Goal: Task Accomplishment & Management: Manage account settings

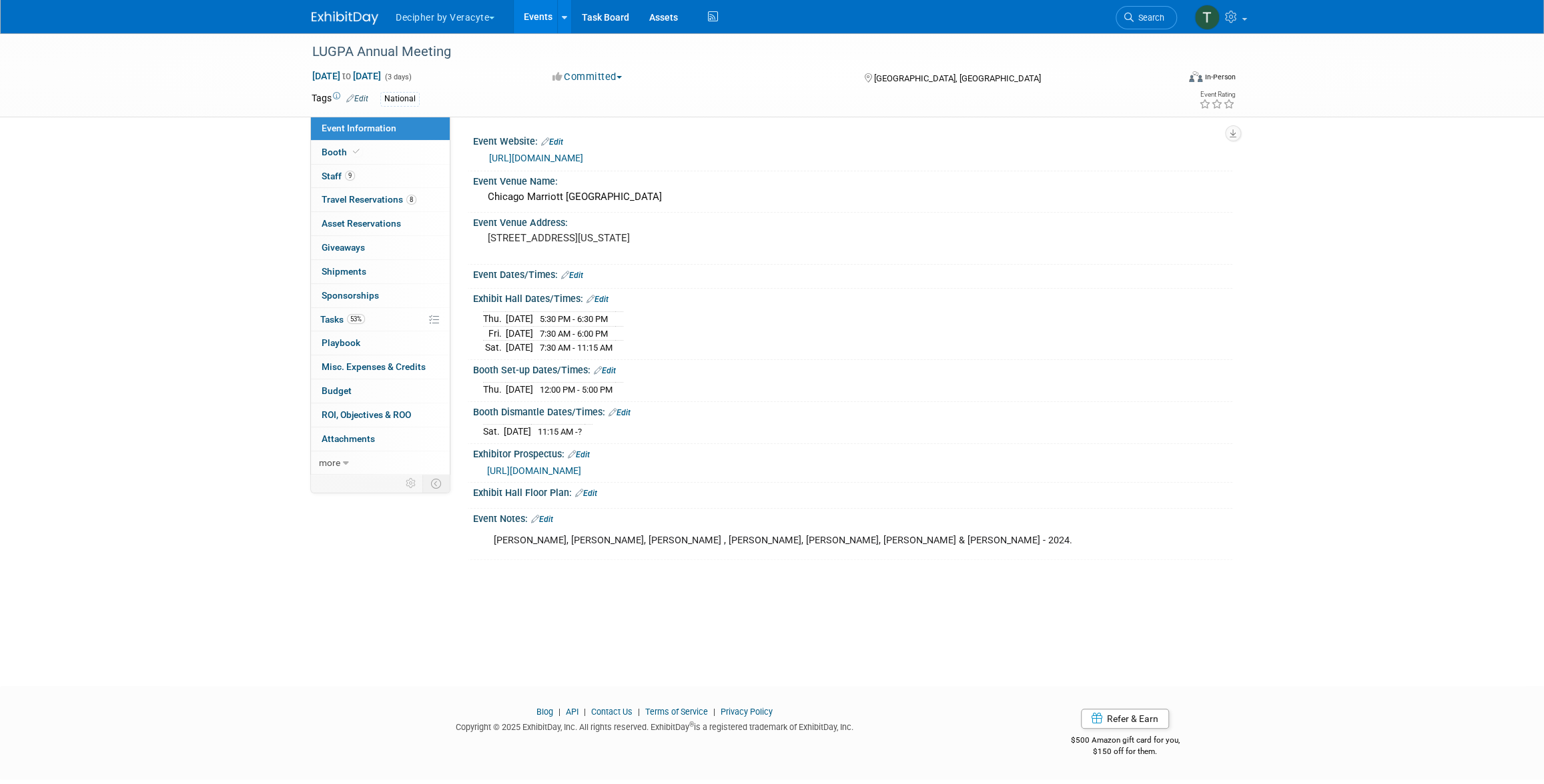
click at [532, 20] on link "Events" at bounding box center [538, 16] width 48 height 33
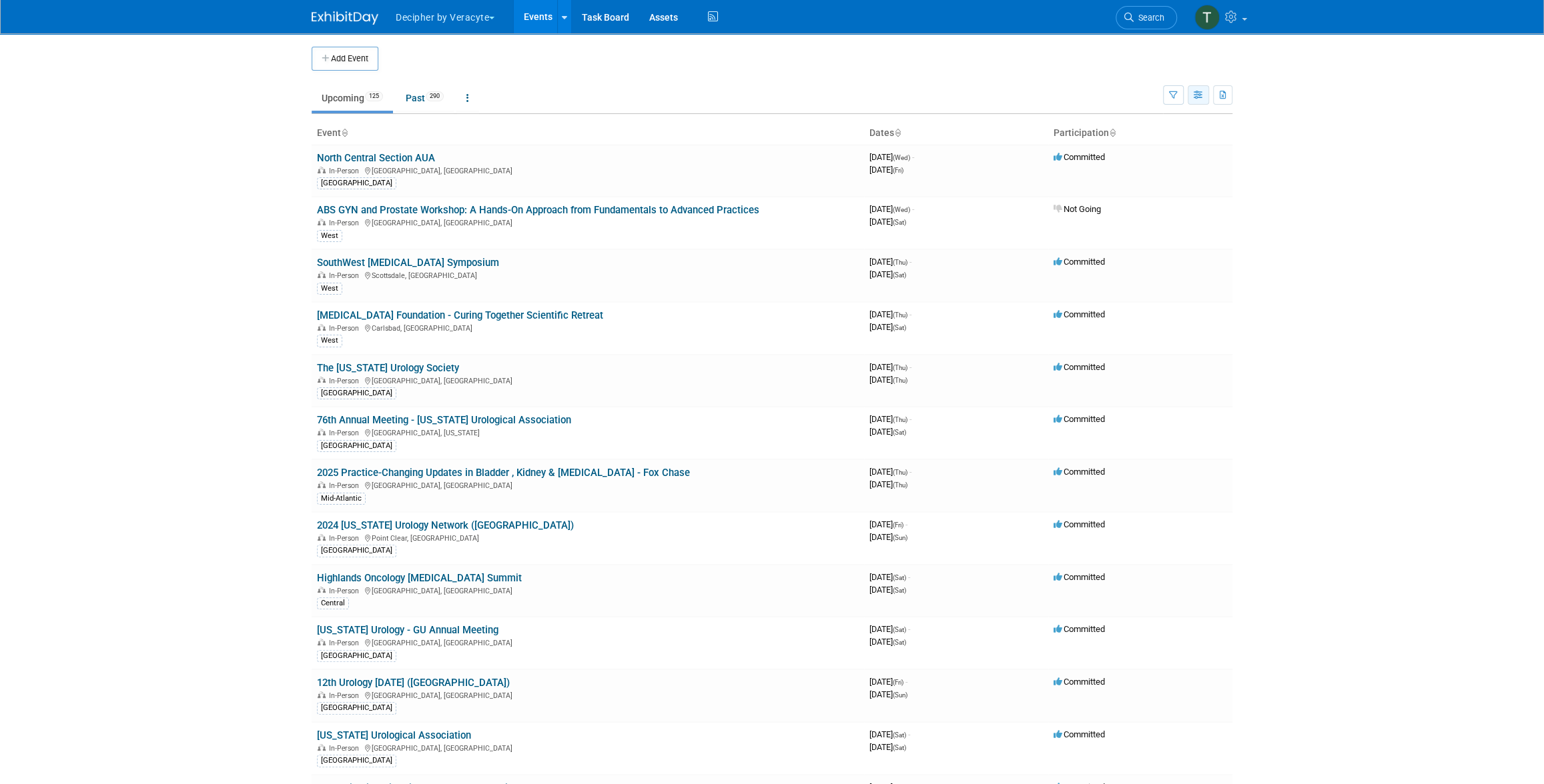
click at [1190, 91] on button "button" at bounding box center [1198, 94] width 21 height 20
click at [1182, 180] on link "Calendar View" at bounding box center [1142, 183] width 112 height 19
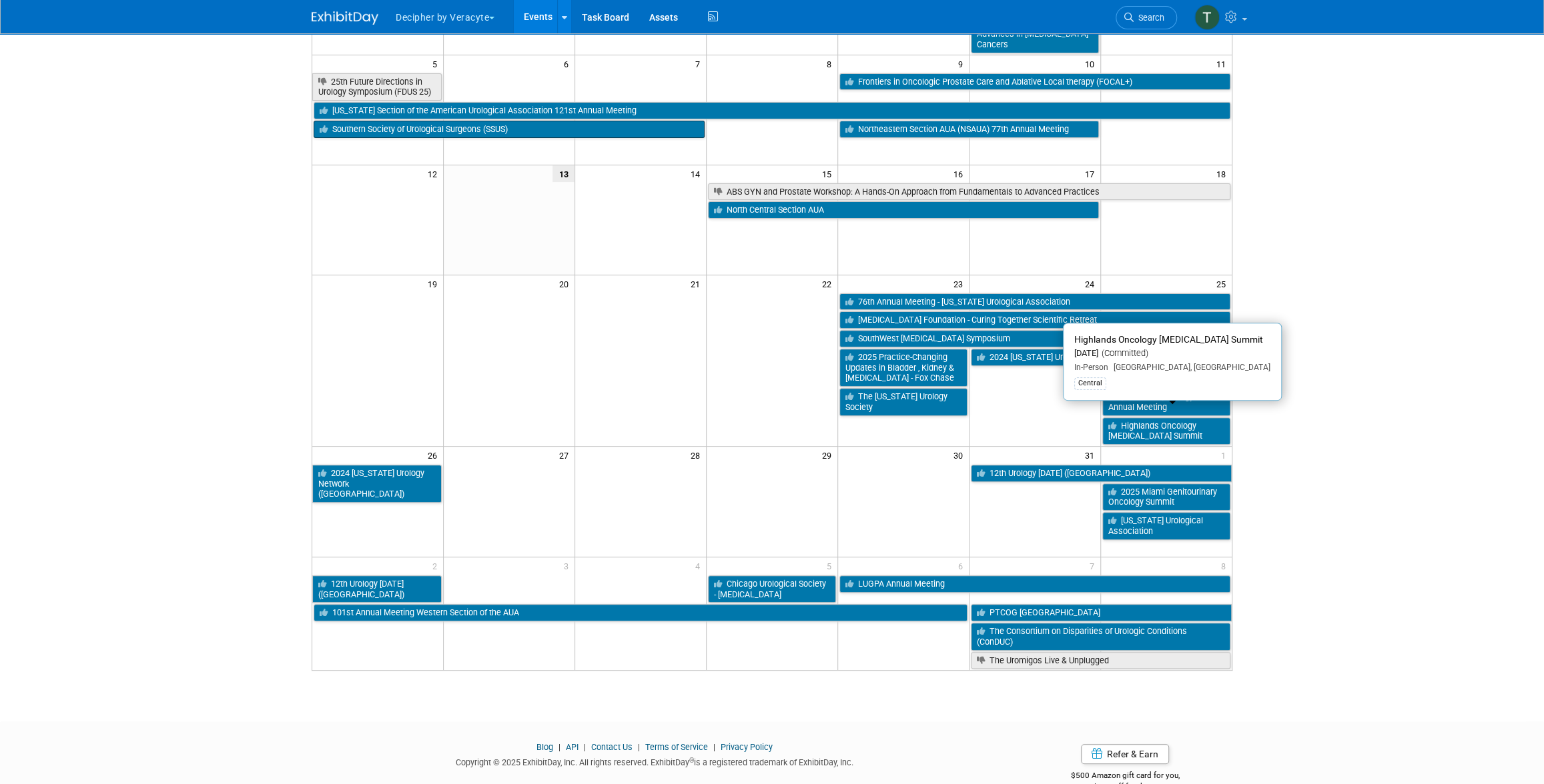
scroll to position [234, 0]
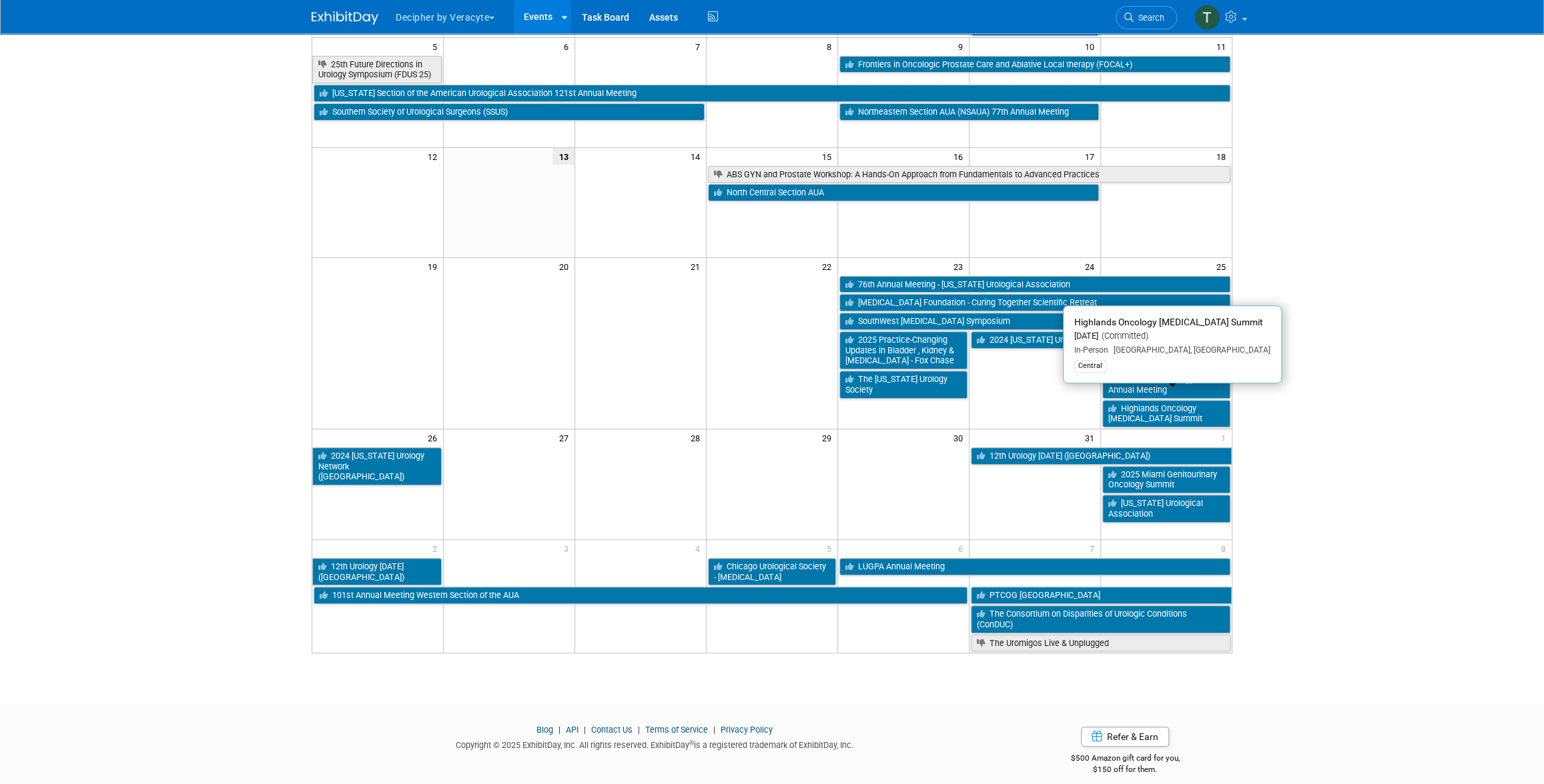
click at [1433, 460] on body "Decipher by Veracyte Explore: My Workspaces 2 Go to Workspace: Corporate Events…" at bounding box center [772, 158] width 1544 height 784
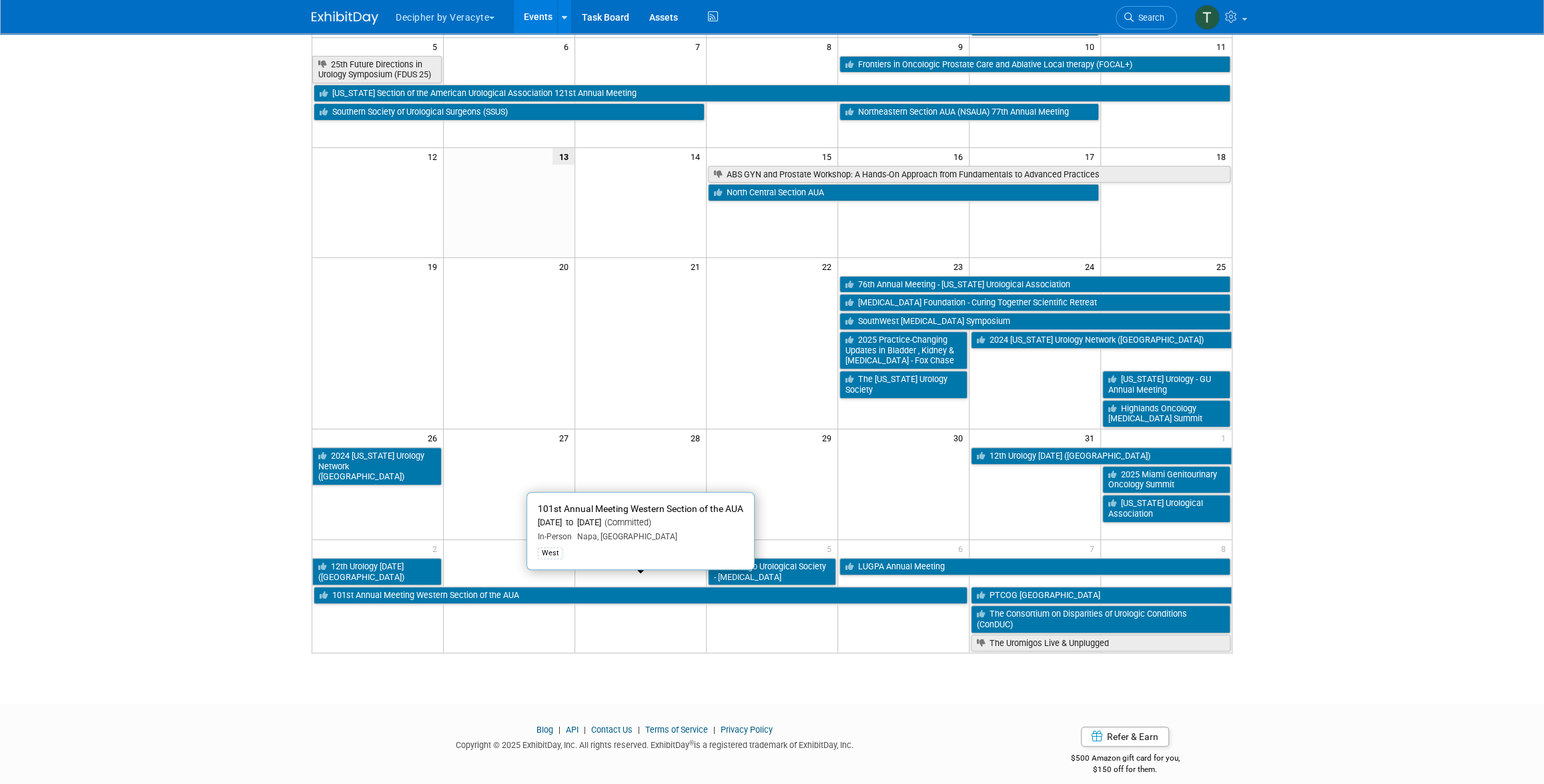
click at [1273, 550] on html "Decipher by Veracyte Explore: My Workspaces 2 Go to Workspace: Corporate Events…" at bounding box center [772, 158] width 1544 height 784
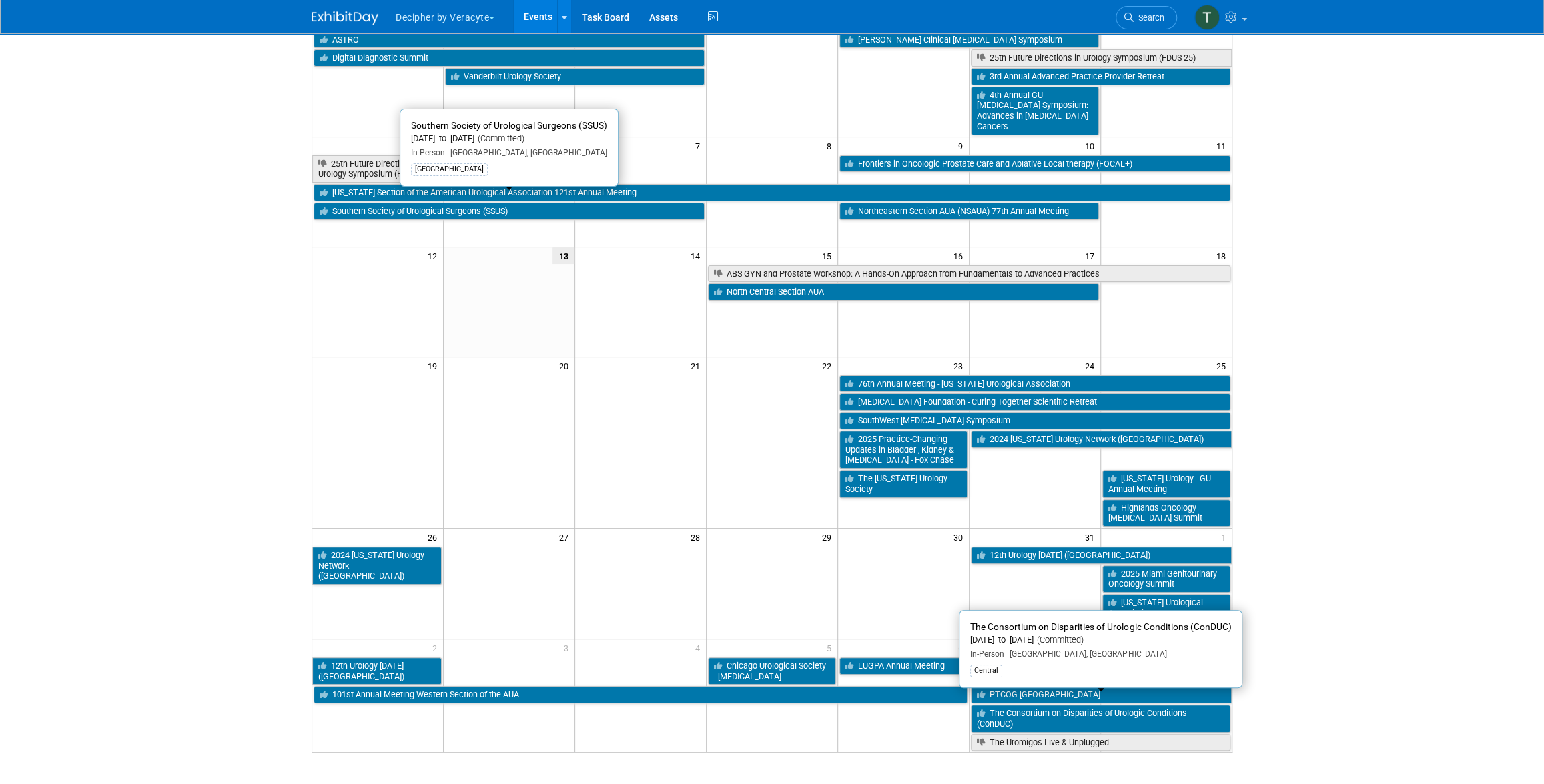
scroll to position [0, 0]
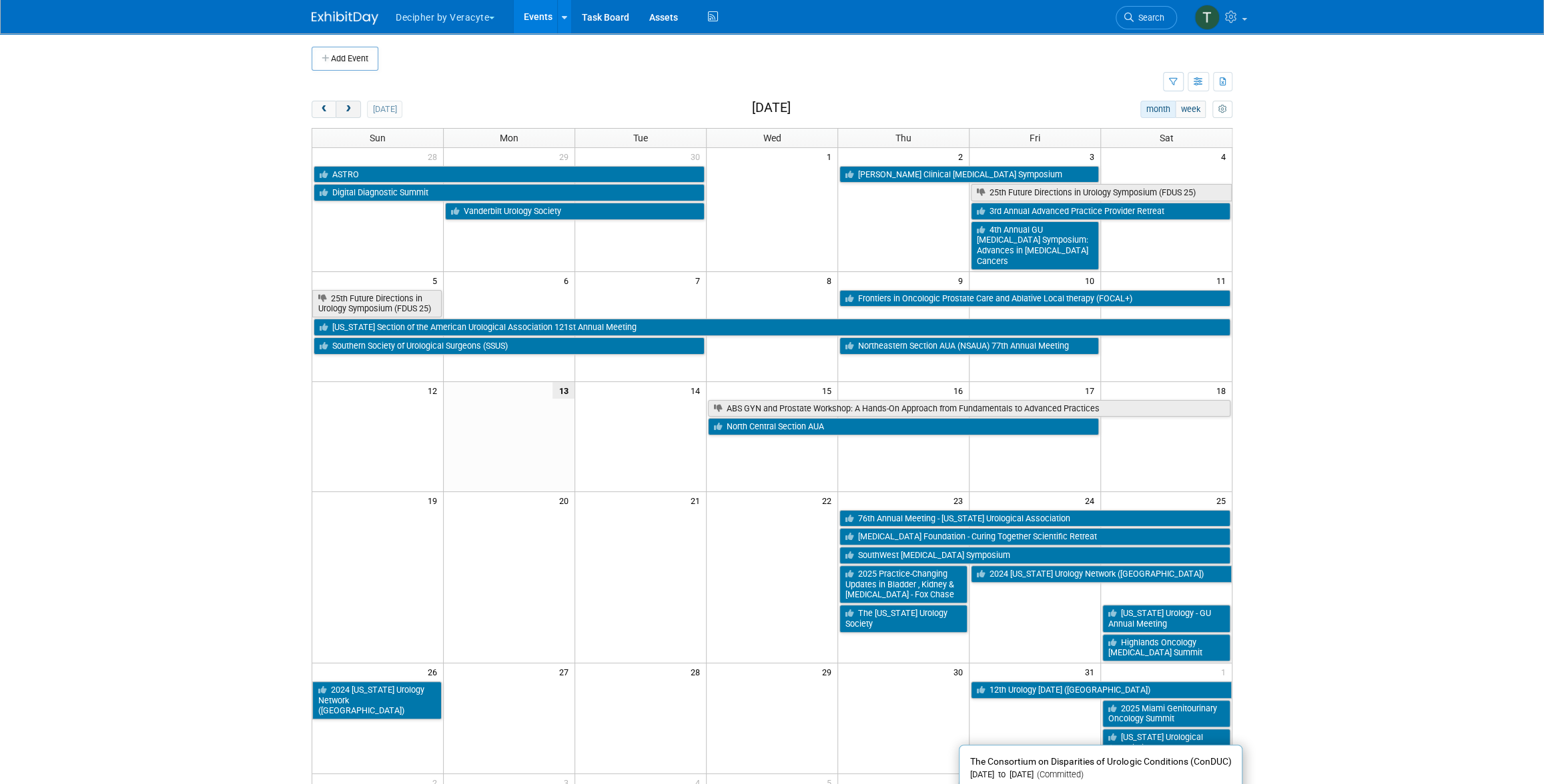
click at [351, 104] on button "next" at bounding box center [348, 109] width 25 height 17
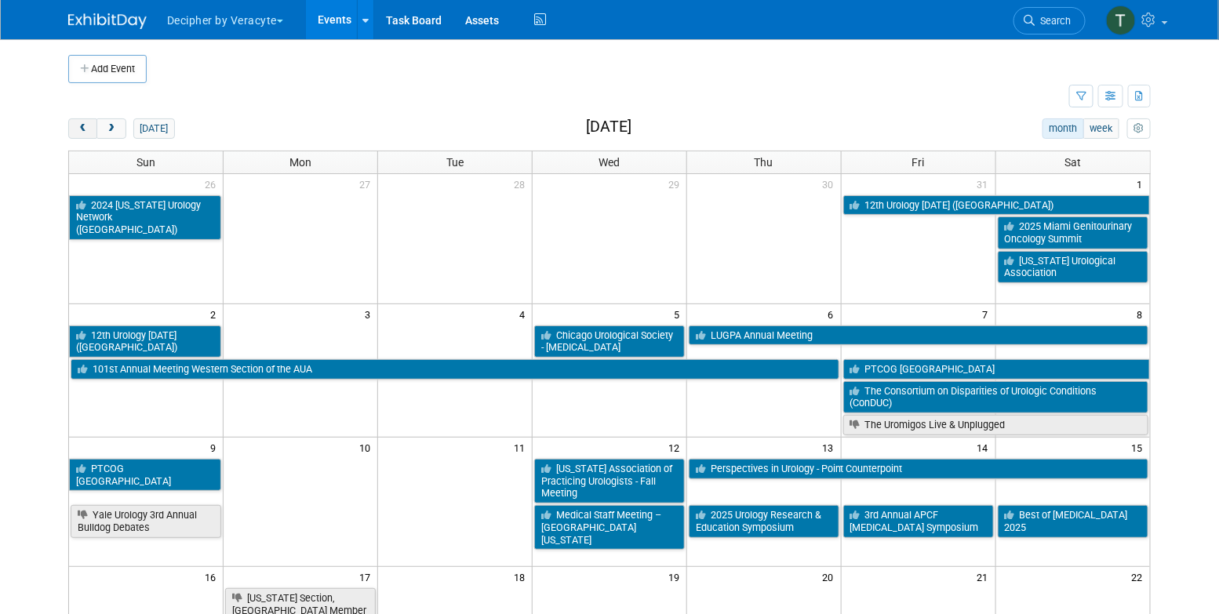
click at [73, 136] on button "prev" at bounding box center [82, 128] width 29 height 20
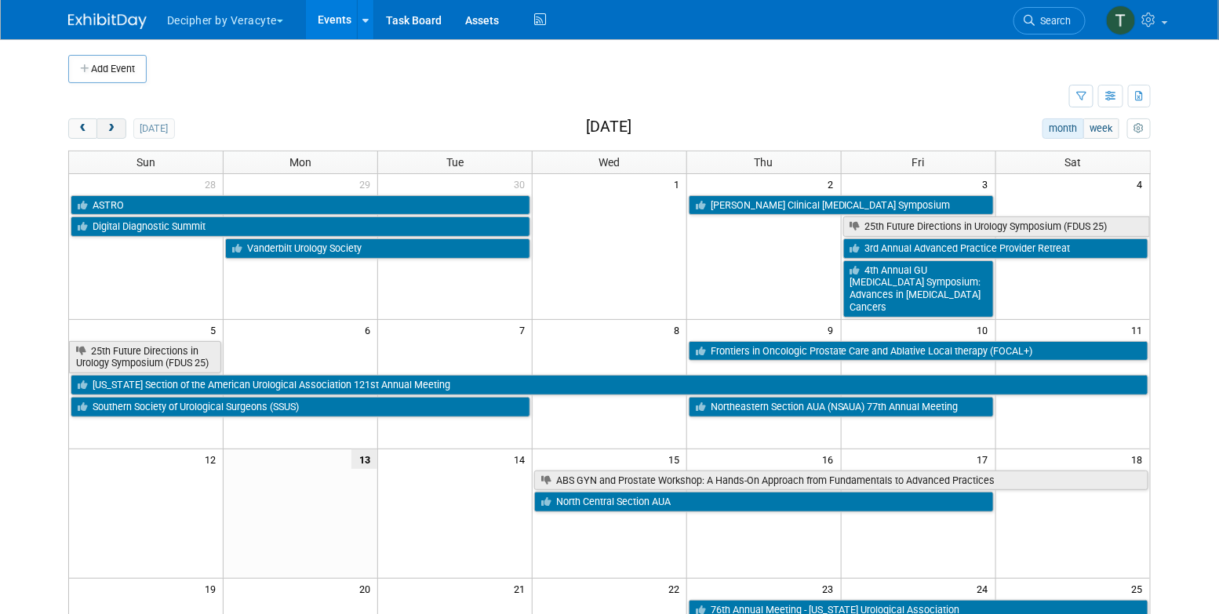
click at [121, 133] on button "next" at bounding box center [110, 128] width 29 height 20
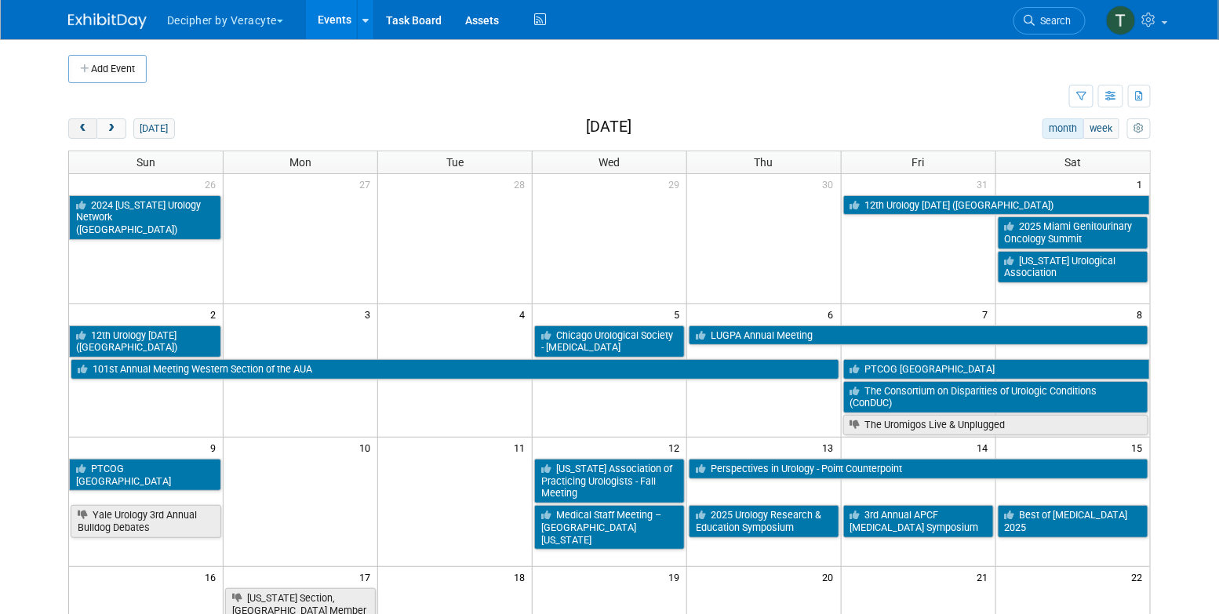
click at [82, 135] on button "prev" at bounding box center [82, 128] width 29 height 20
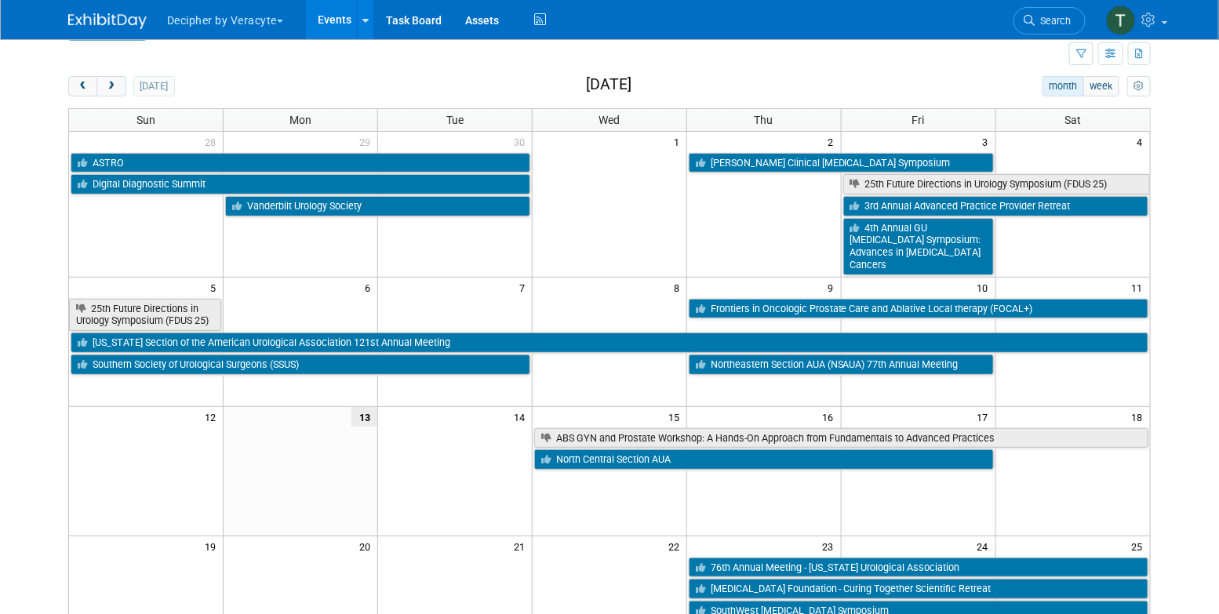
scroll to position [43, 0]
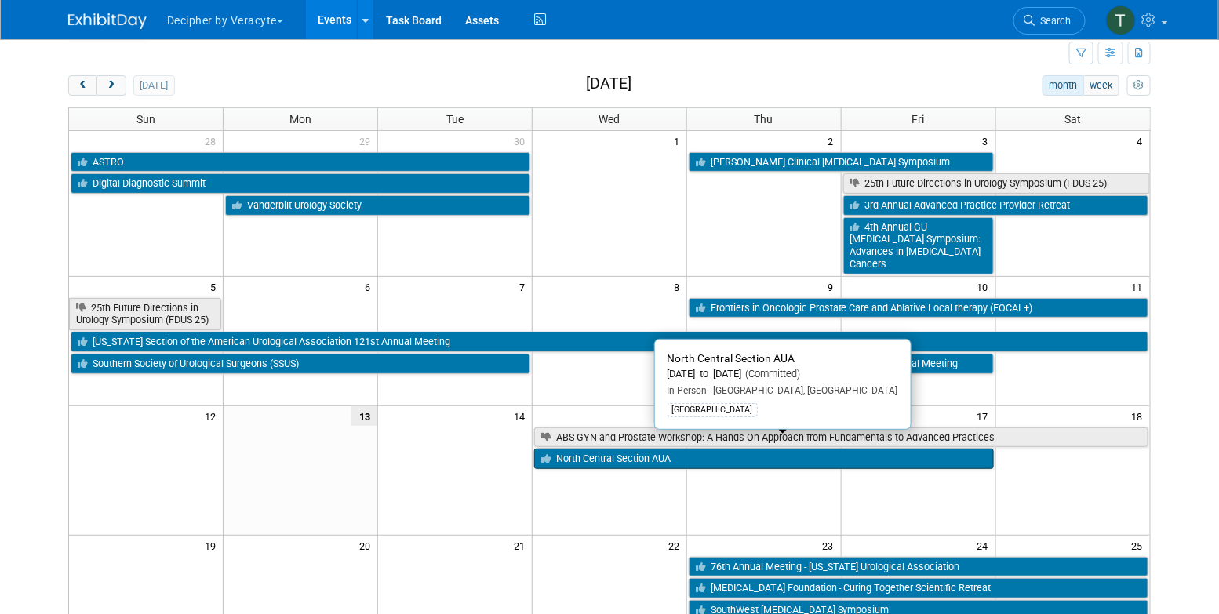
click at [604, 449] on link "North Central Section AUA" at bounding box center [764, 459] width 460 height 20
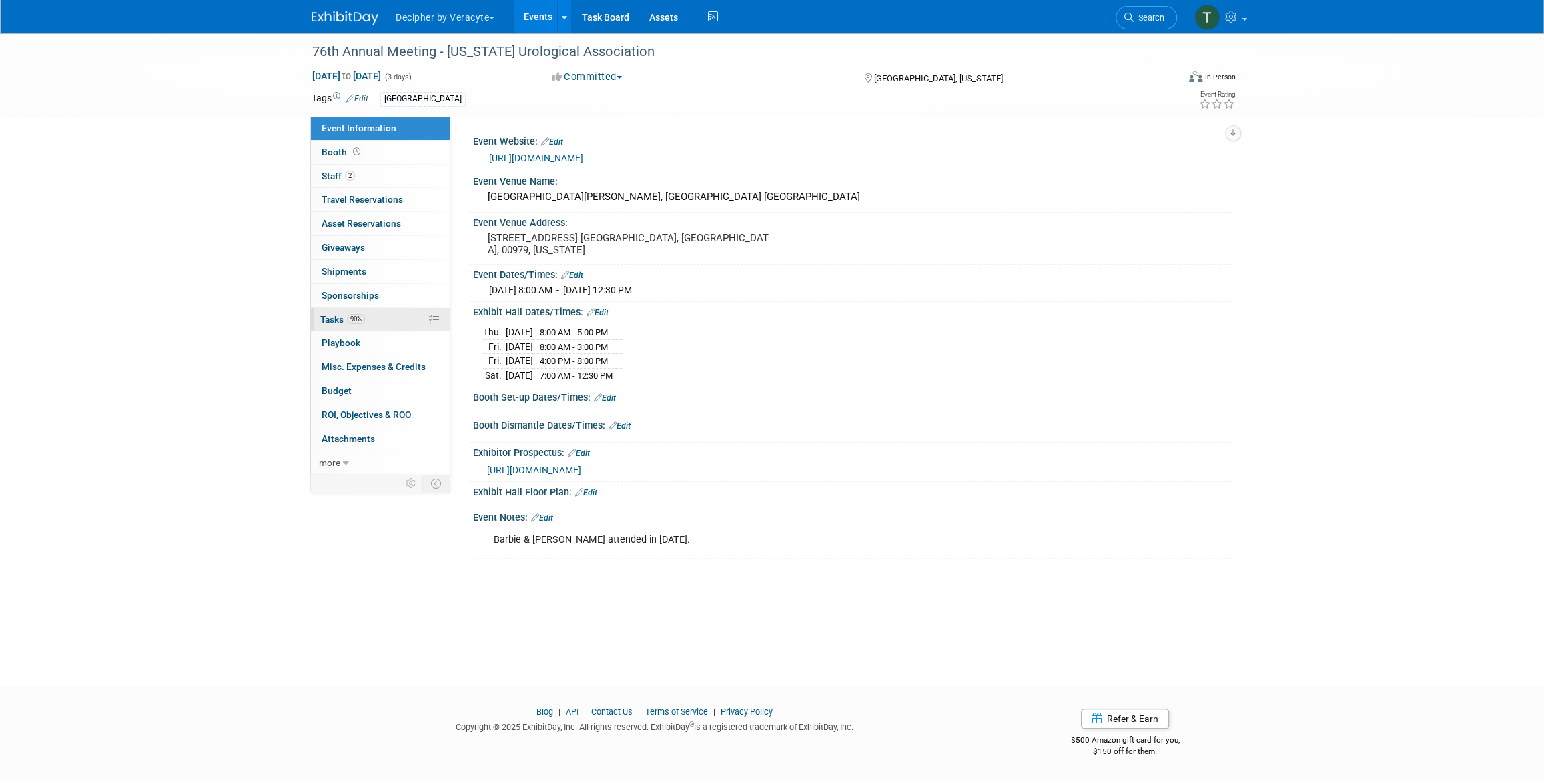
click at [387, 308] on link "90% Tasks 90%" at bounding box center [380, 319] width 139 height 23
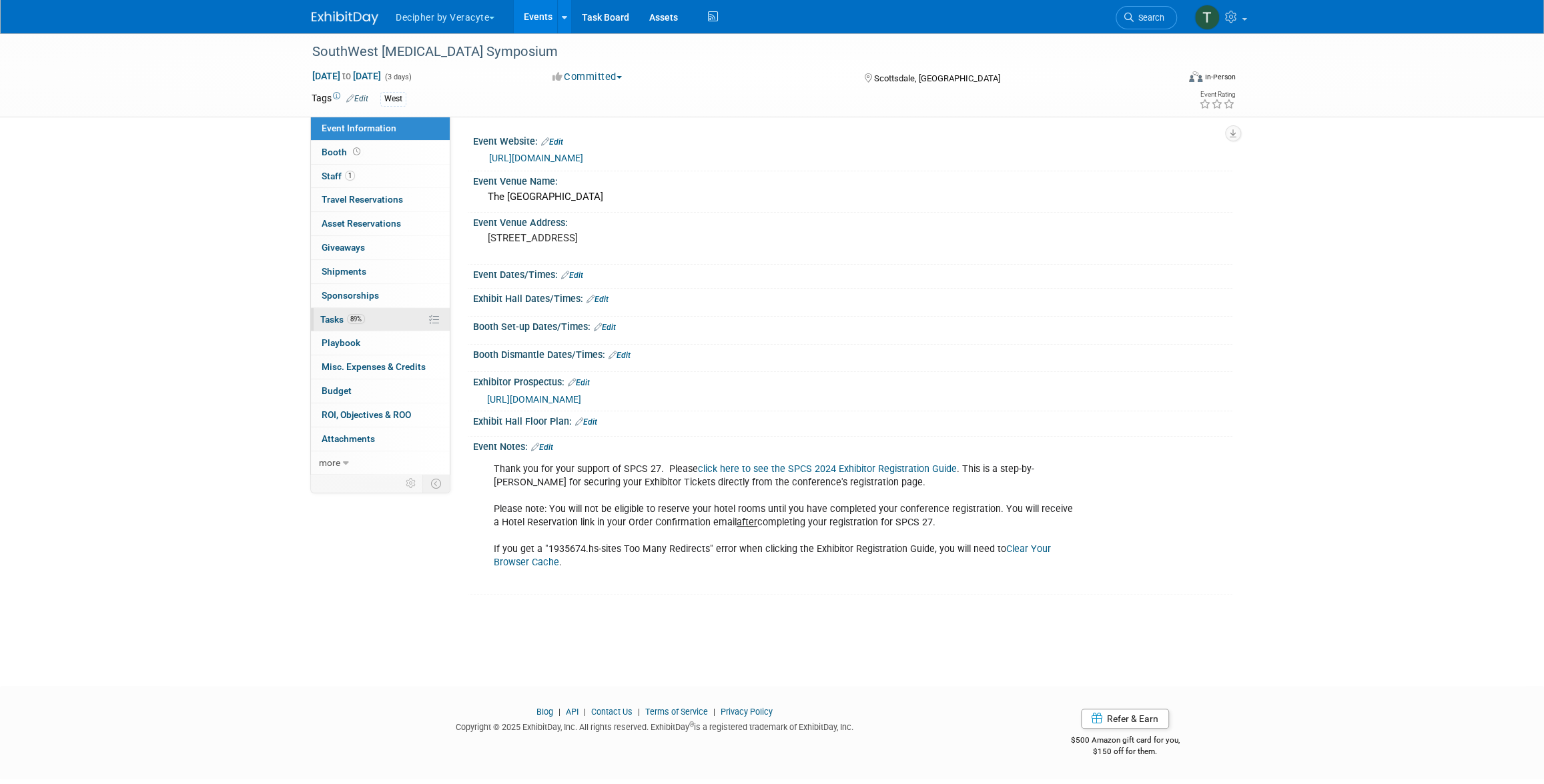
click at [416, 316] on link "89% Tasks 89%" at bounding box center [380, 319] width 139 height 23
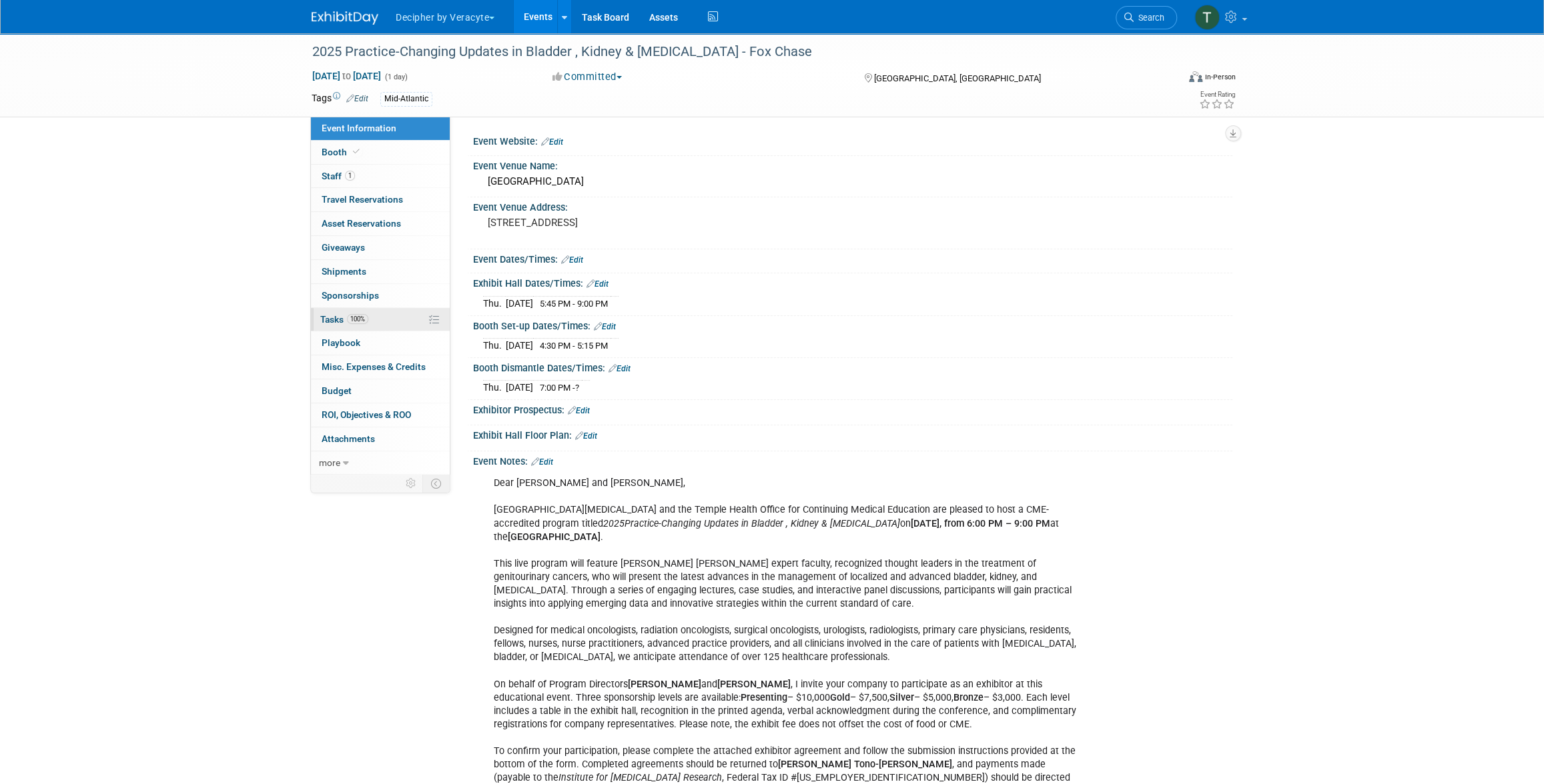
click at [371, 326] on link "100% Tasks 100%" at bounding box center [380, 319] width 139 height 23
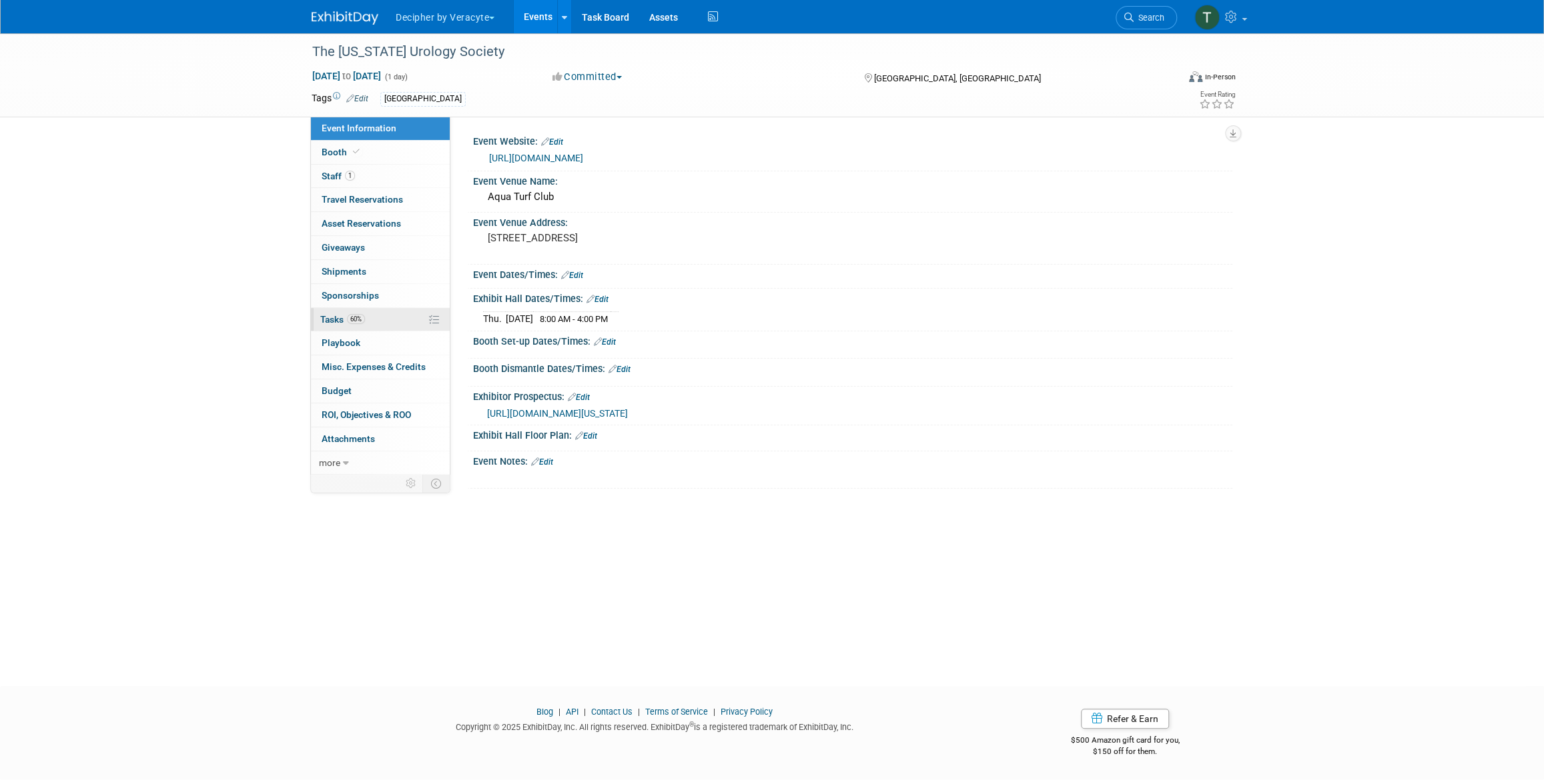
click at [372, 323] on link "60% Tasks 60%" at bounding box center [380, 319] width 139 height 23
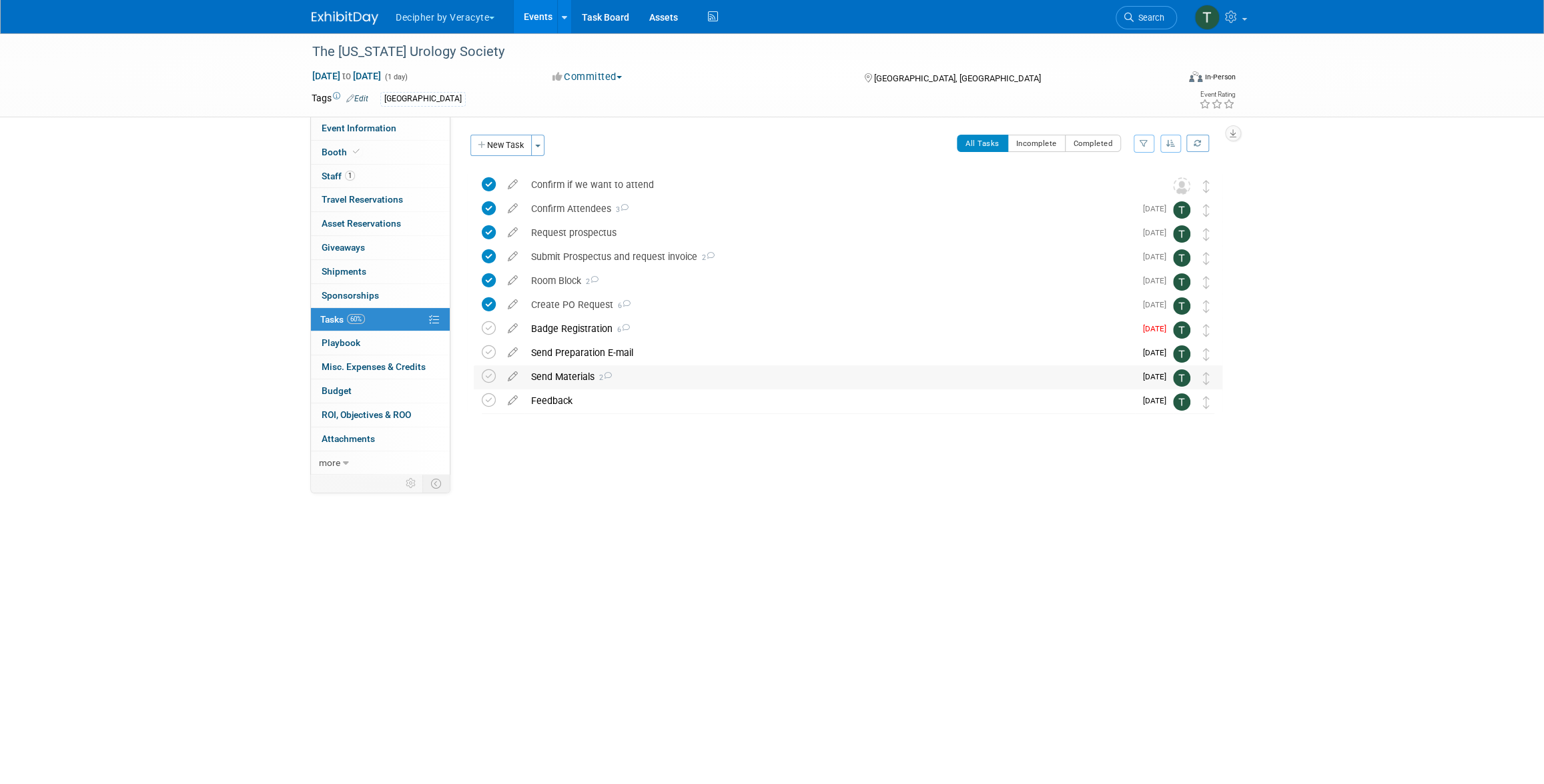
click at [556, 382] on div "Send Materials 2" at bounding box center [830, 377] width 611 height 23
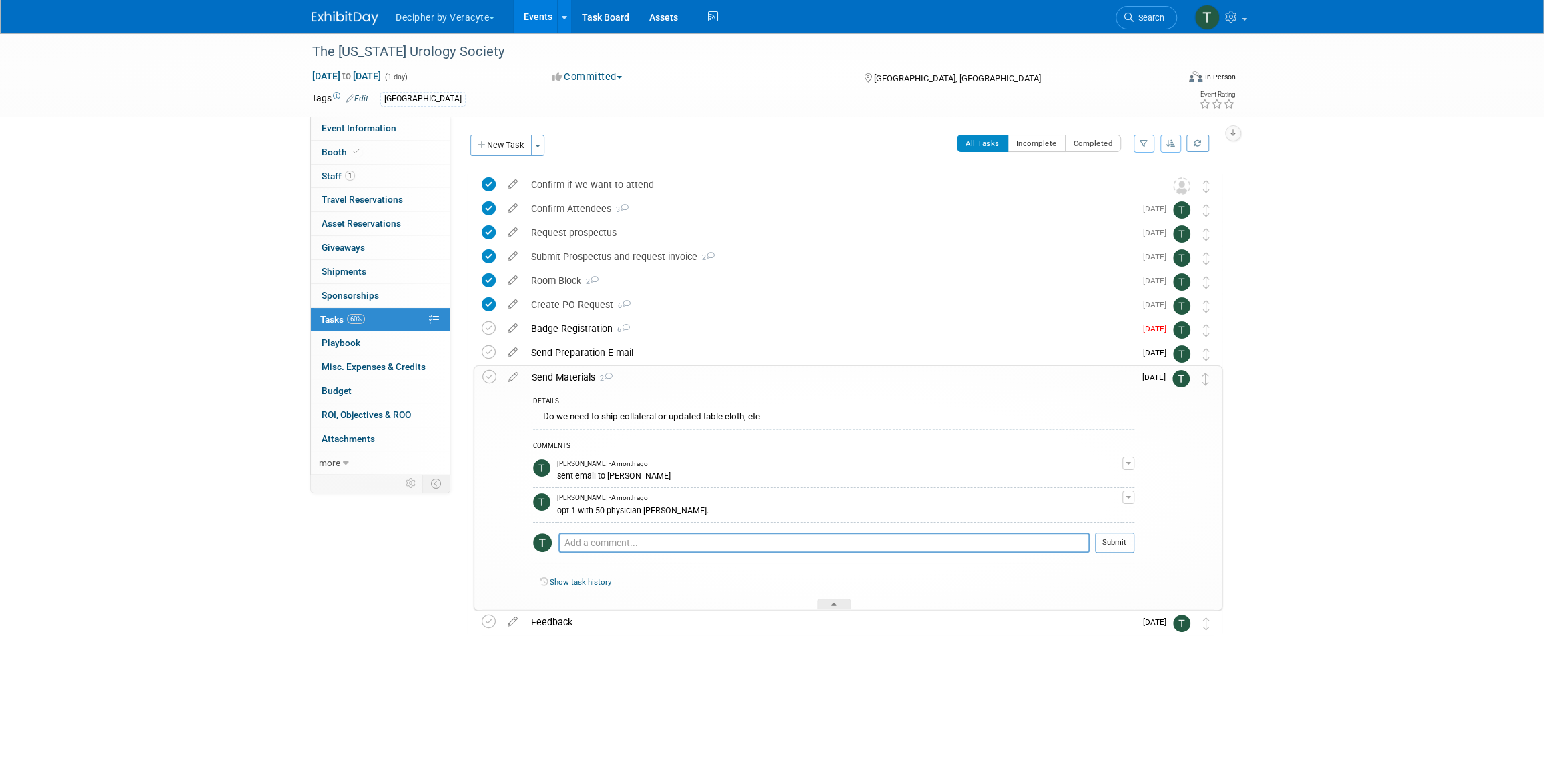
click at [556, 383] on div "Send Materials 2" at bounding box center [829, 378] width 609 height 23
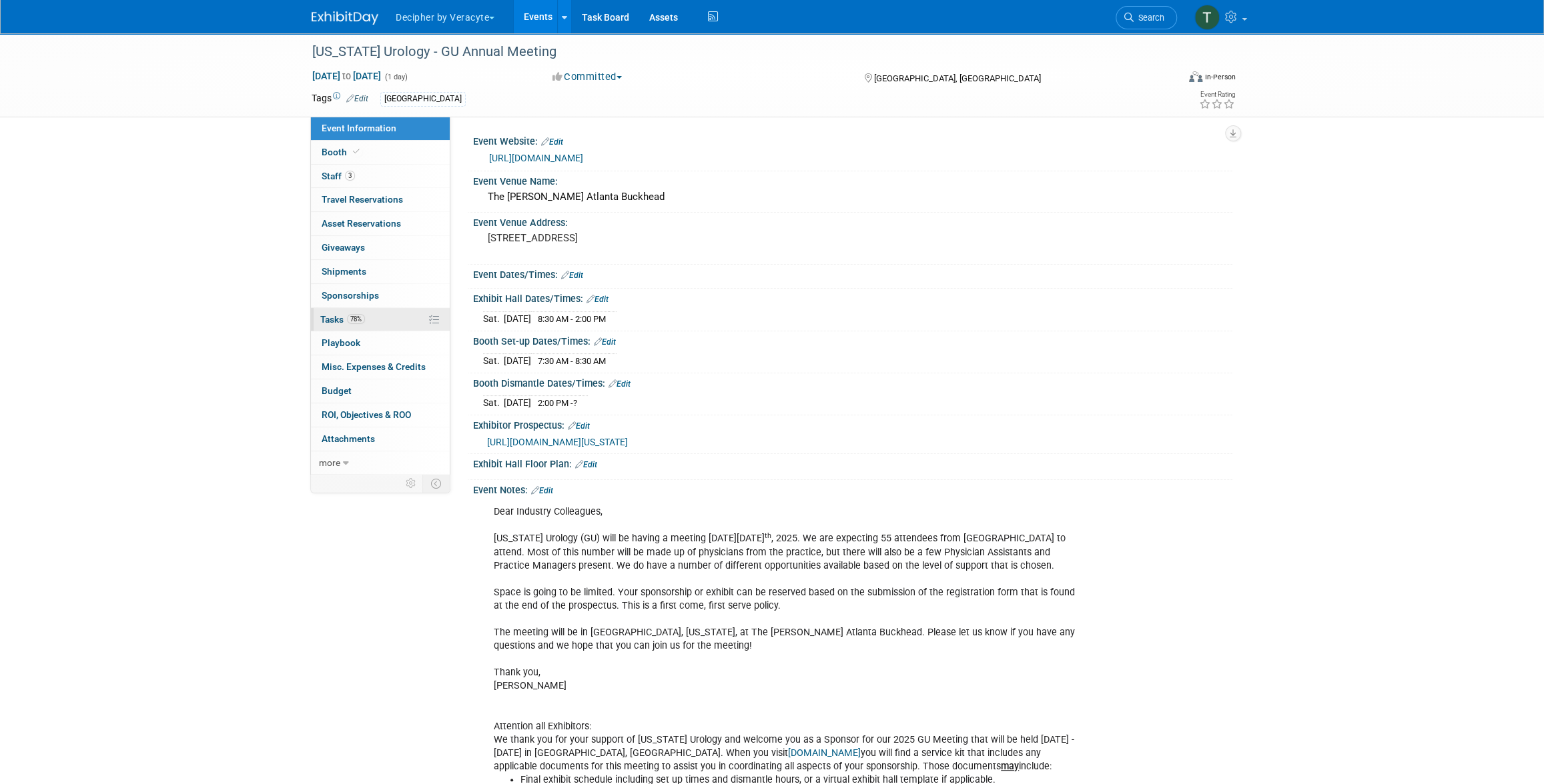
click at [401, 317] on link "78% Tasks 78%" at bounding box center [380, 319] width 139 height 23
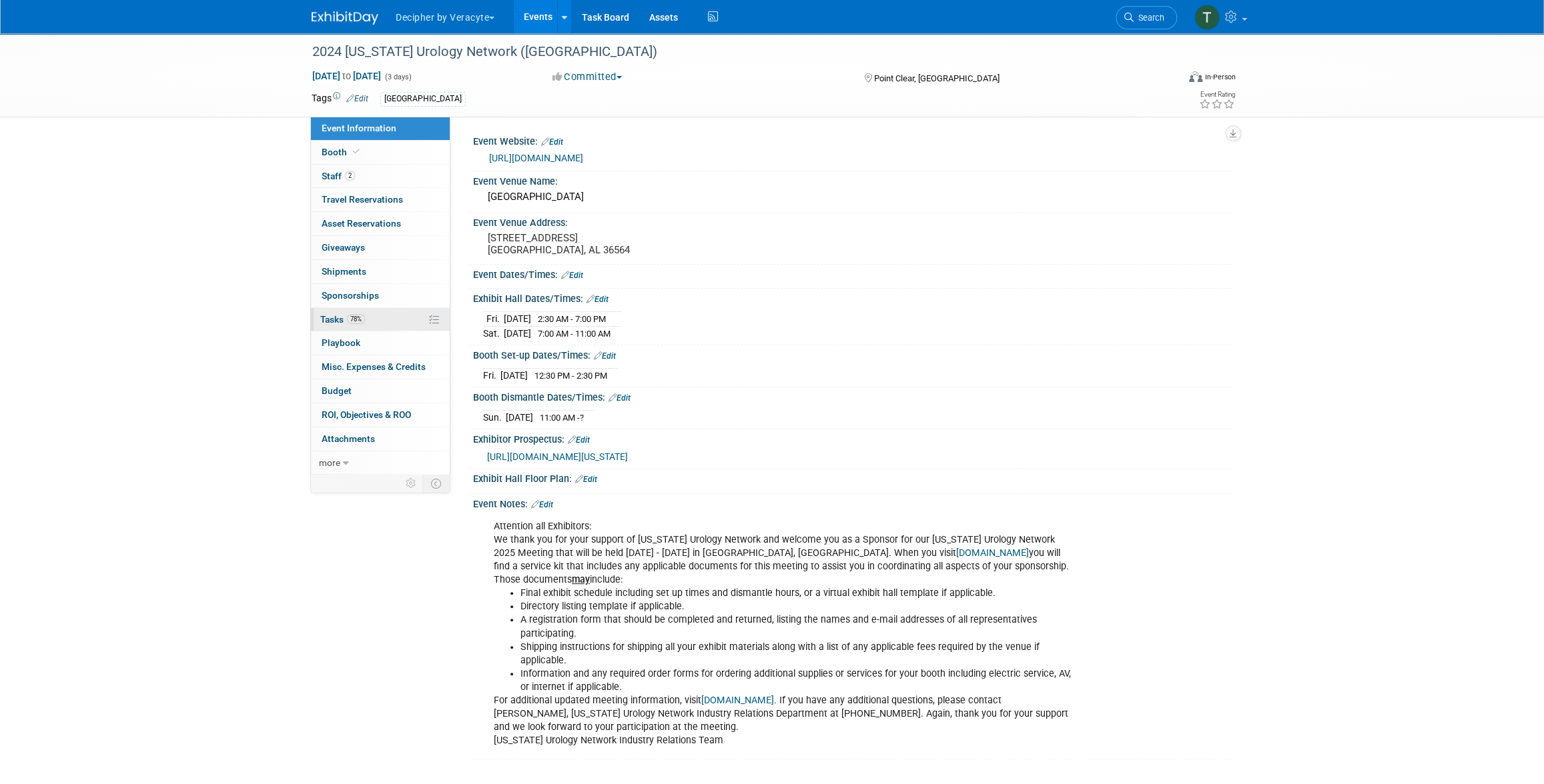
click at [413, 321] on link "78% Tasks 78%" at bounding box center [380, 319] width 139 height 23
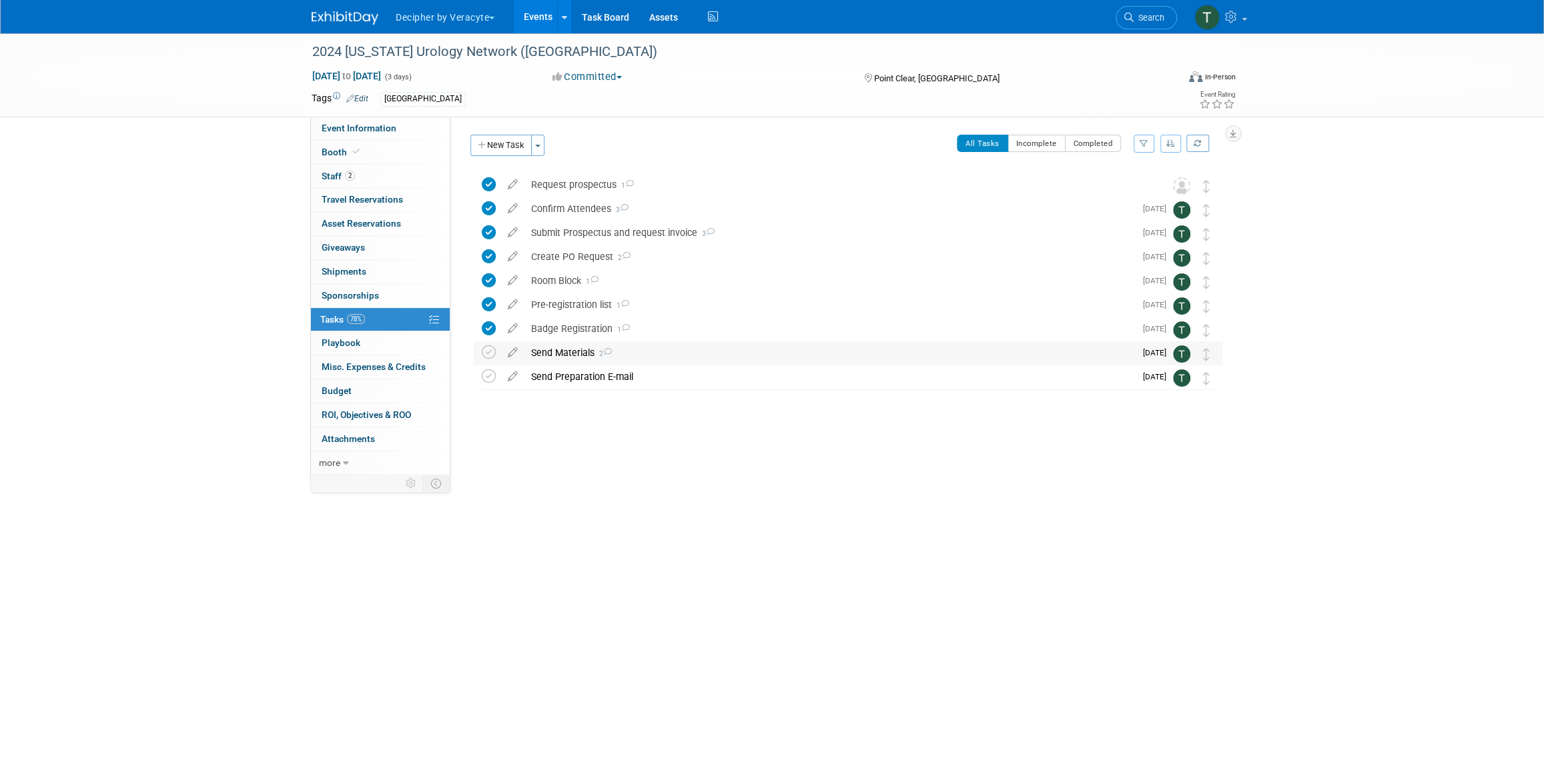
click at [573, 355] on div "Send Materials 2" at bounding box center [830, 353] width 611 height 23
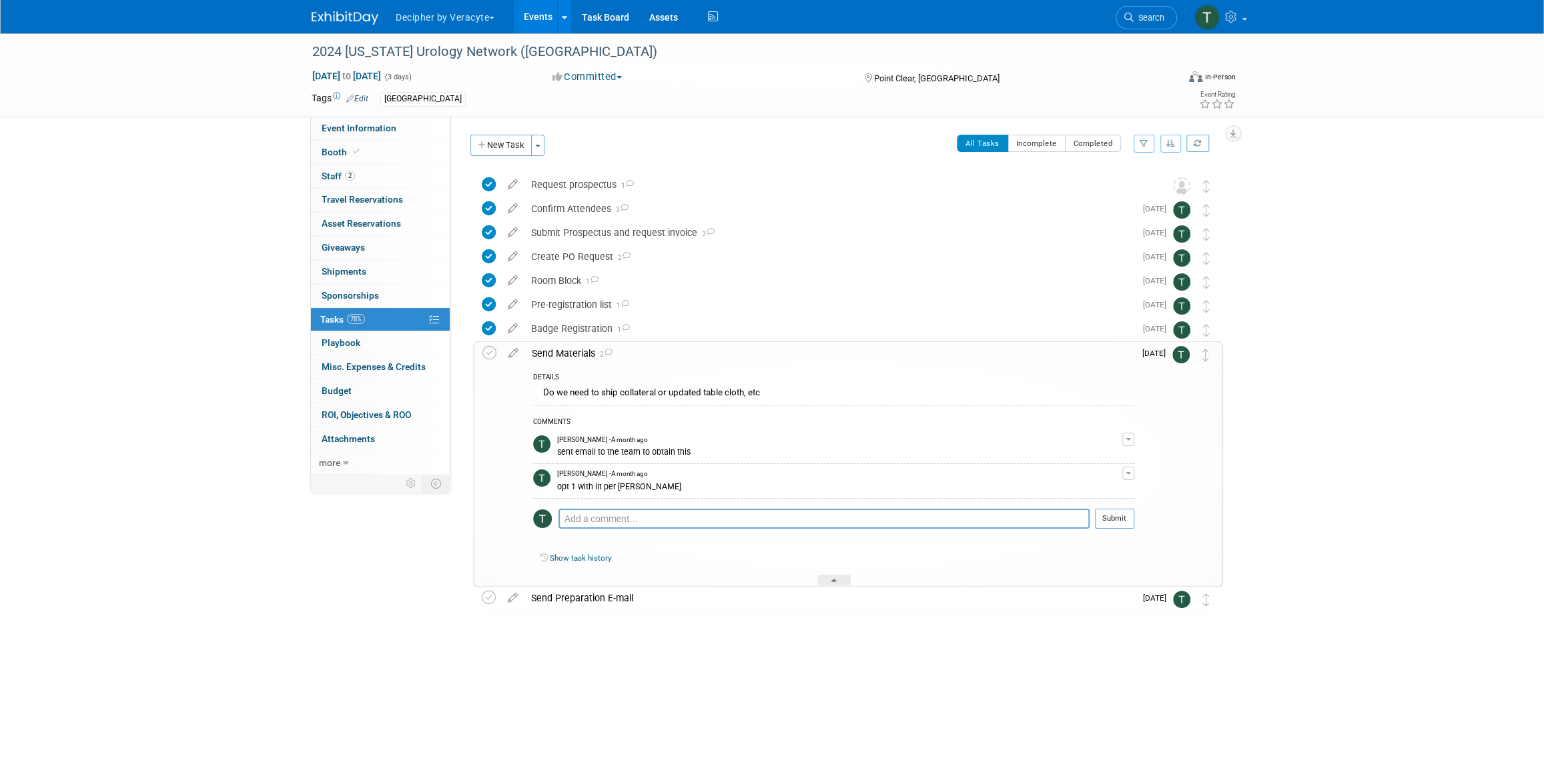
click at [573, 355] on div "Send Materials 2" at bounding box center [829, 353] width 609 height 23
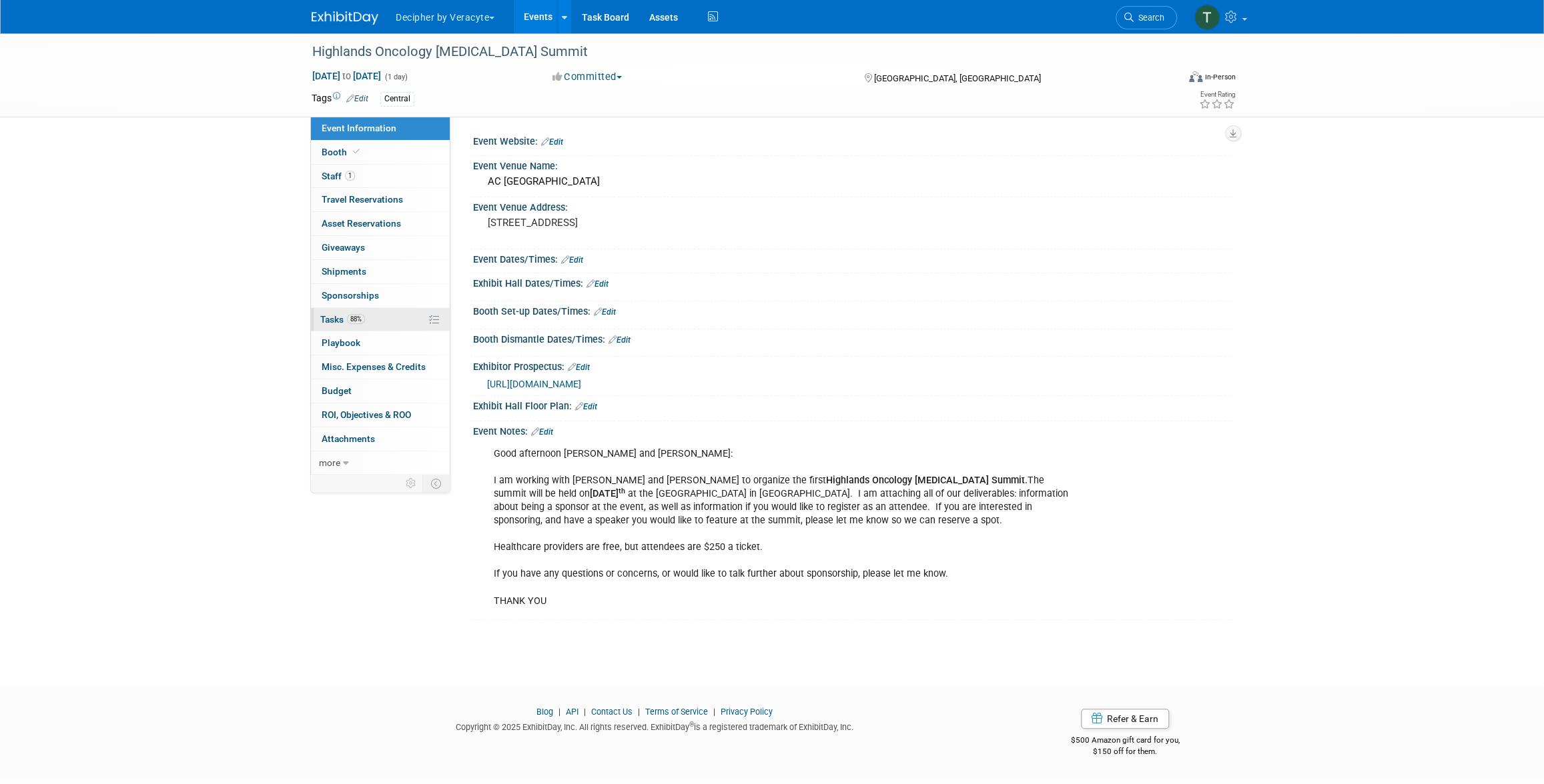
click at [404, 319] on link "88% Tasks 88%" at bounding box center [380, 319] width 139 height 23
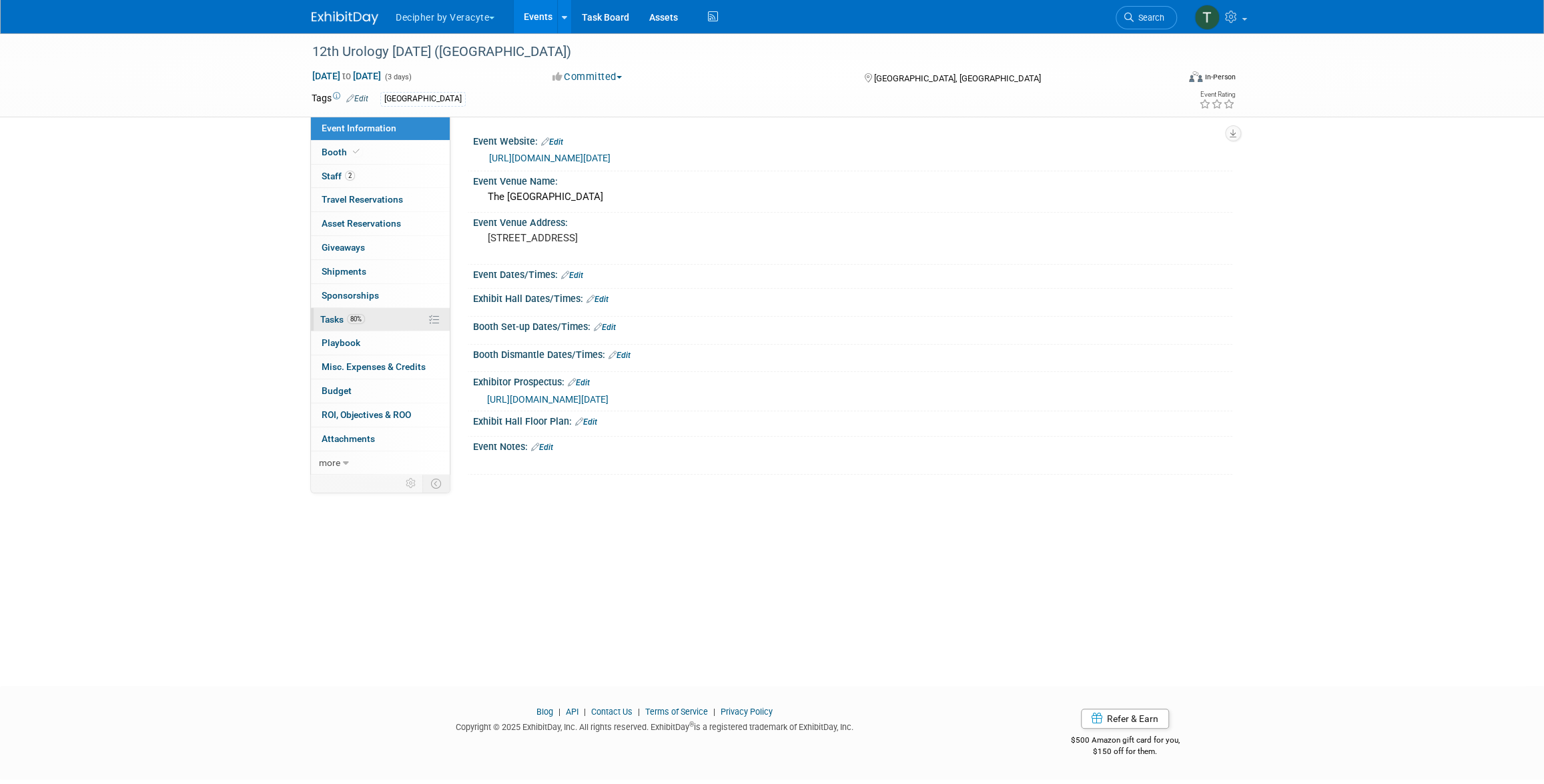
click at [361, 311] on link "80% Tasks 80%" at bounding box center [380, 319] width 139 height 23
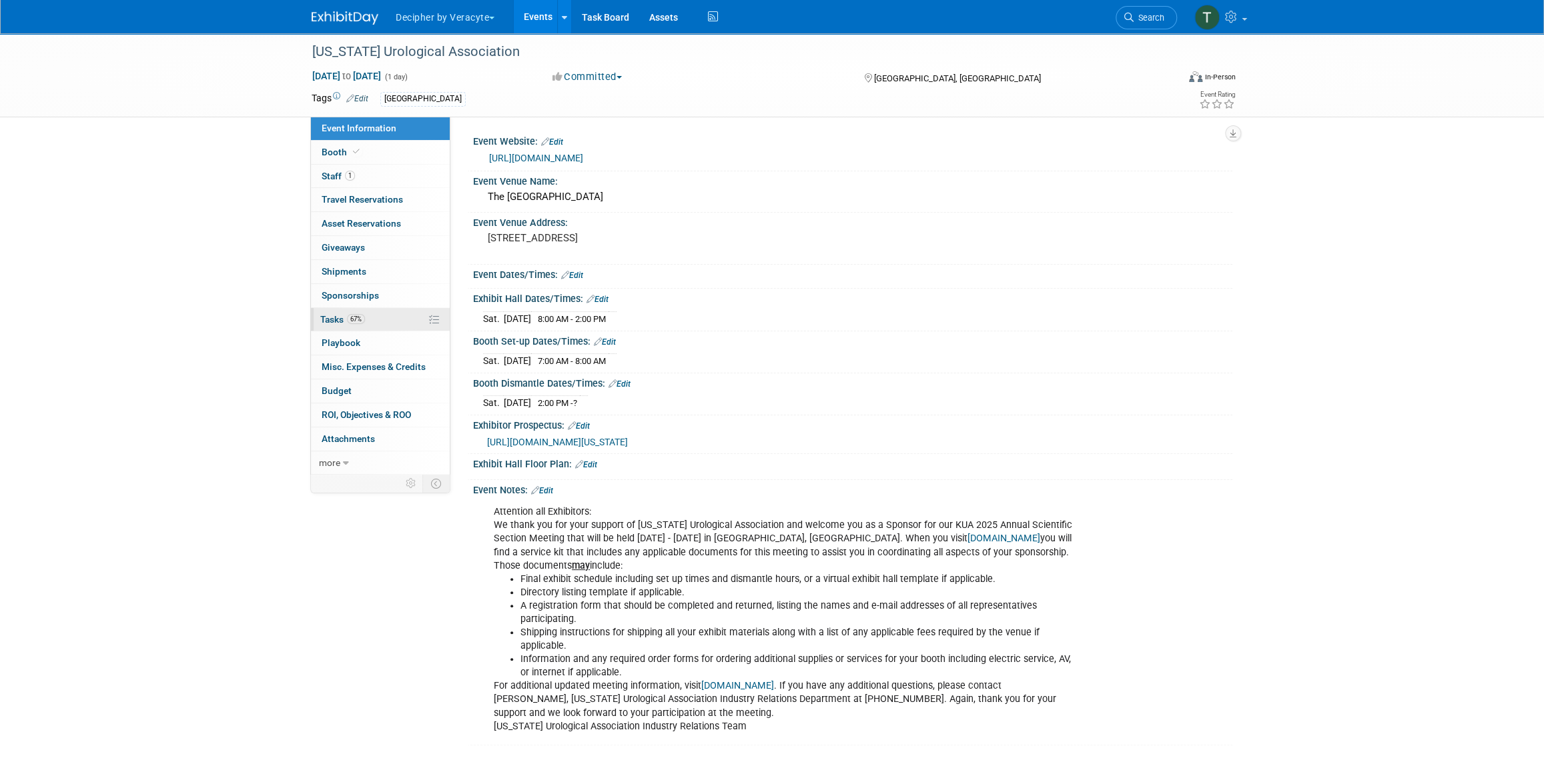
click at [382, 310] on link "67% Tasks 67%" at bounding box center [380, 319] width 139 height 23
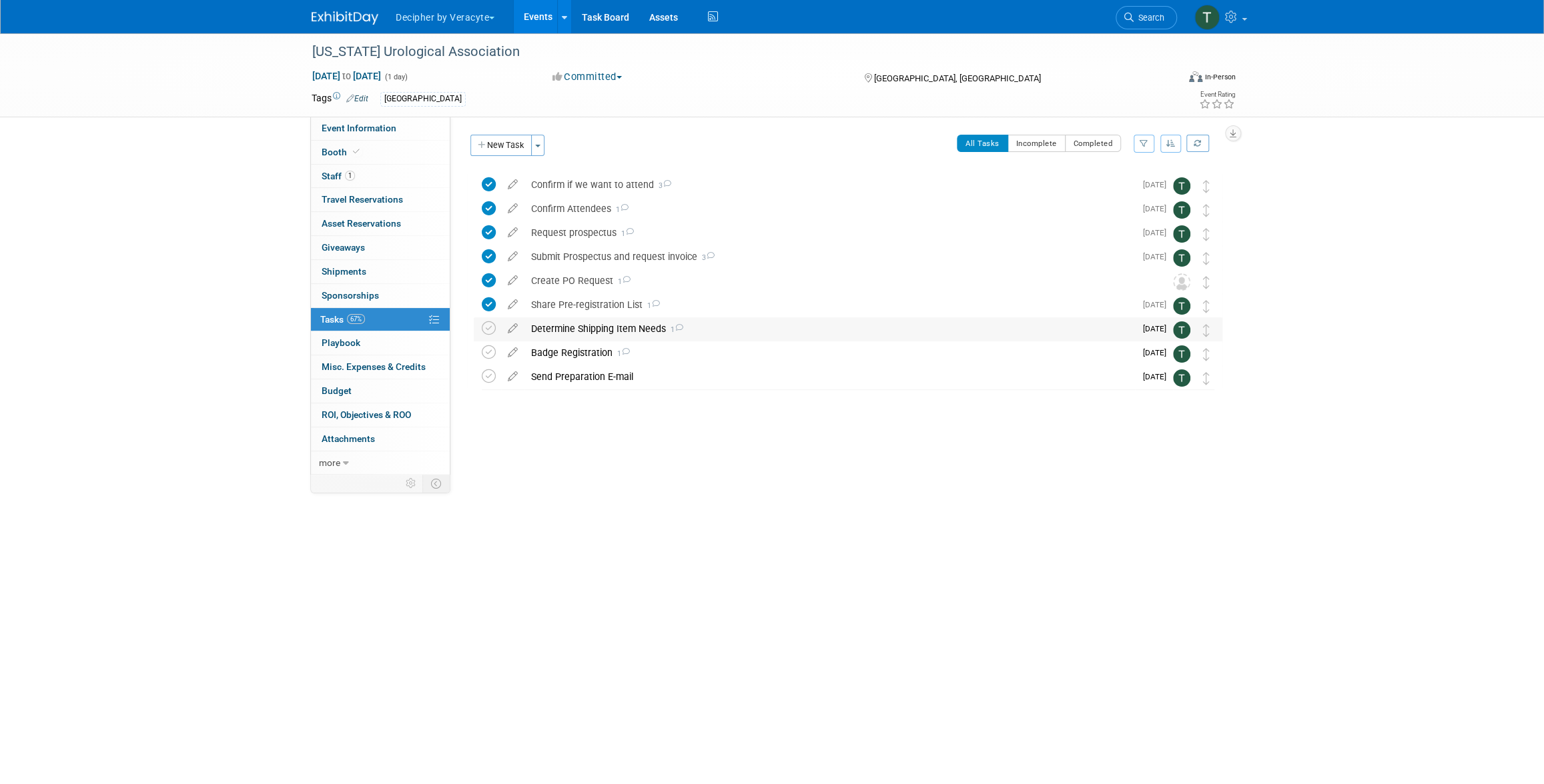
click at [572, 332] on div "Determine Shipping Item Needs 1" at bounding box center [830, 328] width 611 height 23
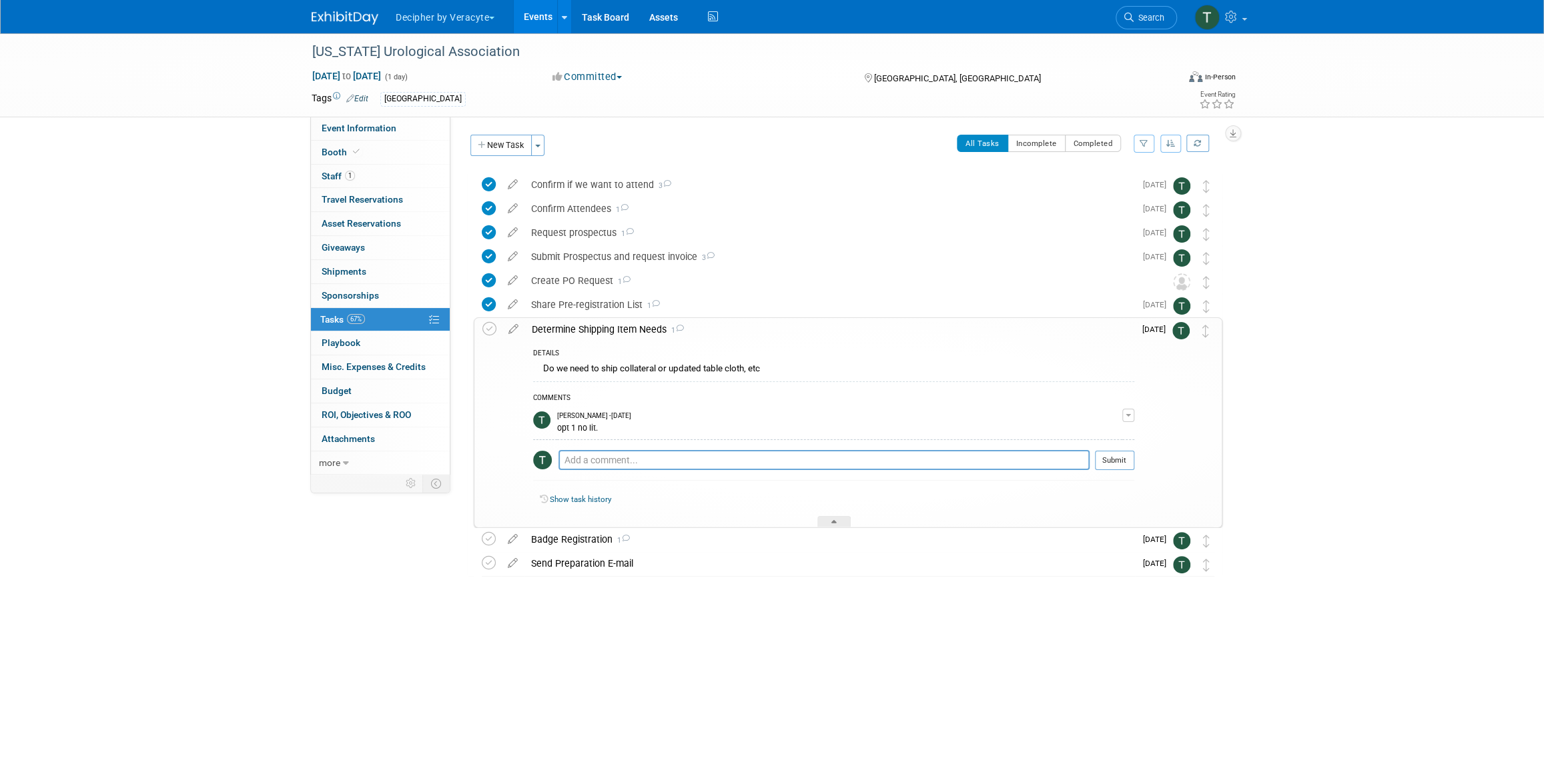
click at [572, 332] on div "Determine Shipping Item Needs 1" at bounding box center [829, 329] width 609 height 23
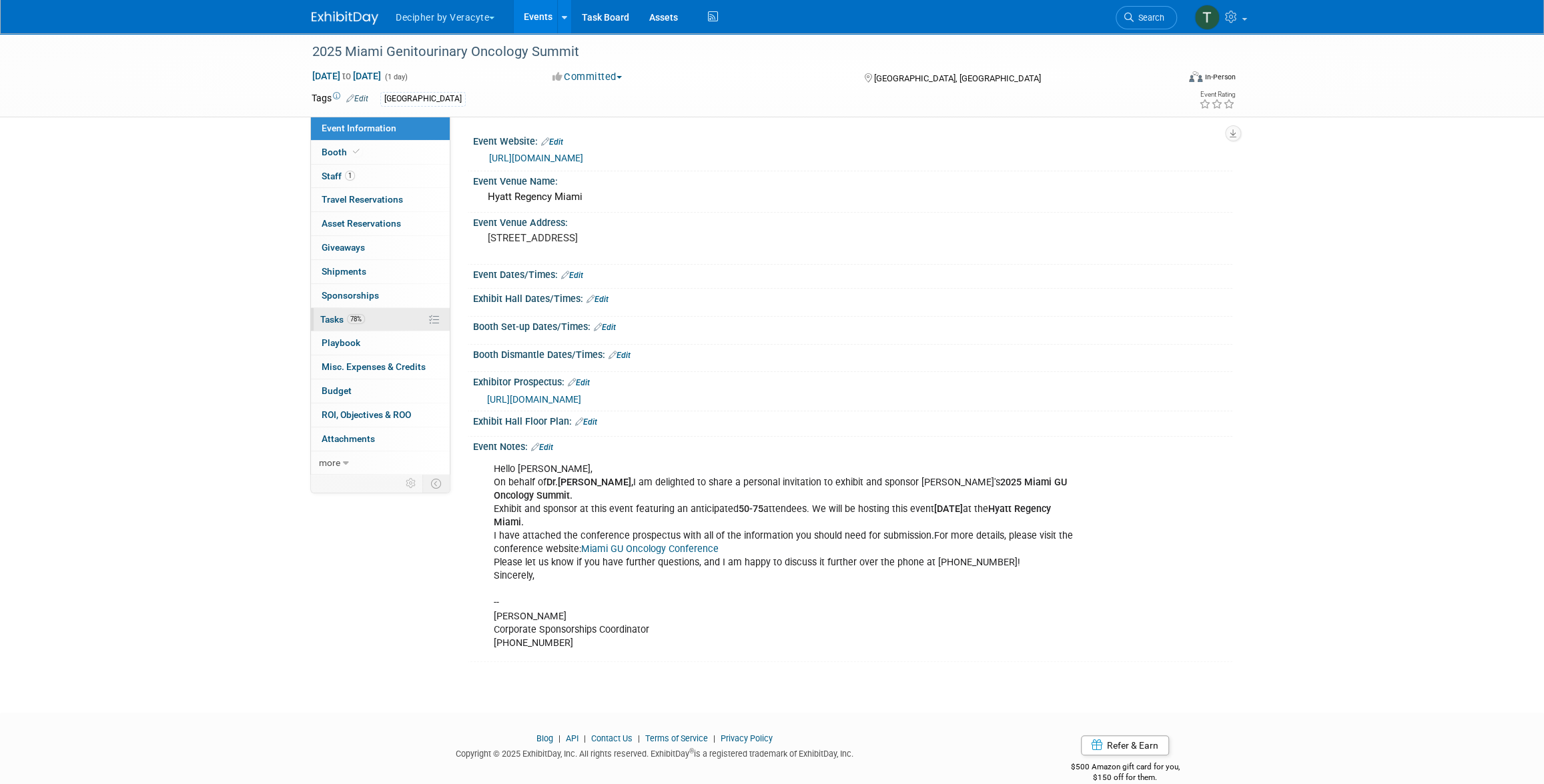
click at [367, 312] on link "78% Tasks 78%" at bounding box center [380, 319] width 139 height 23
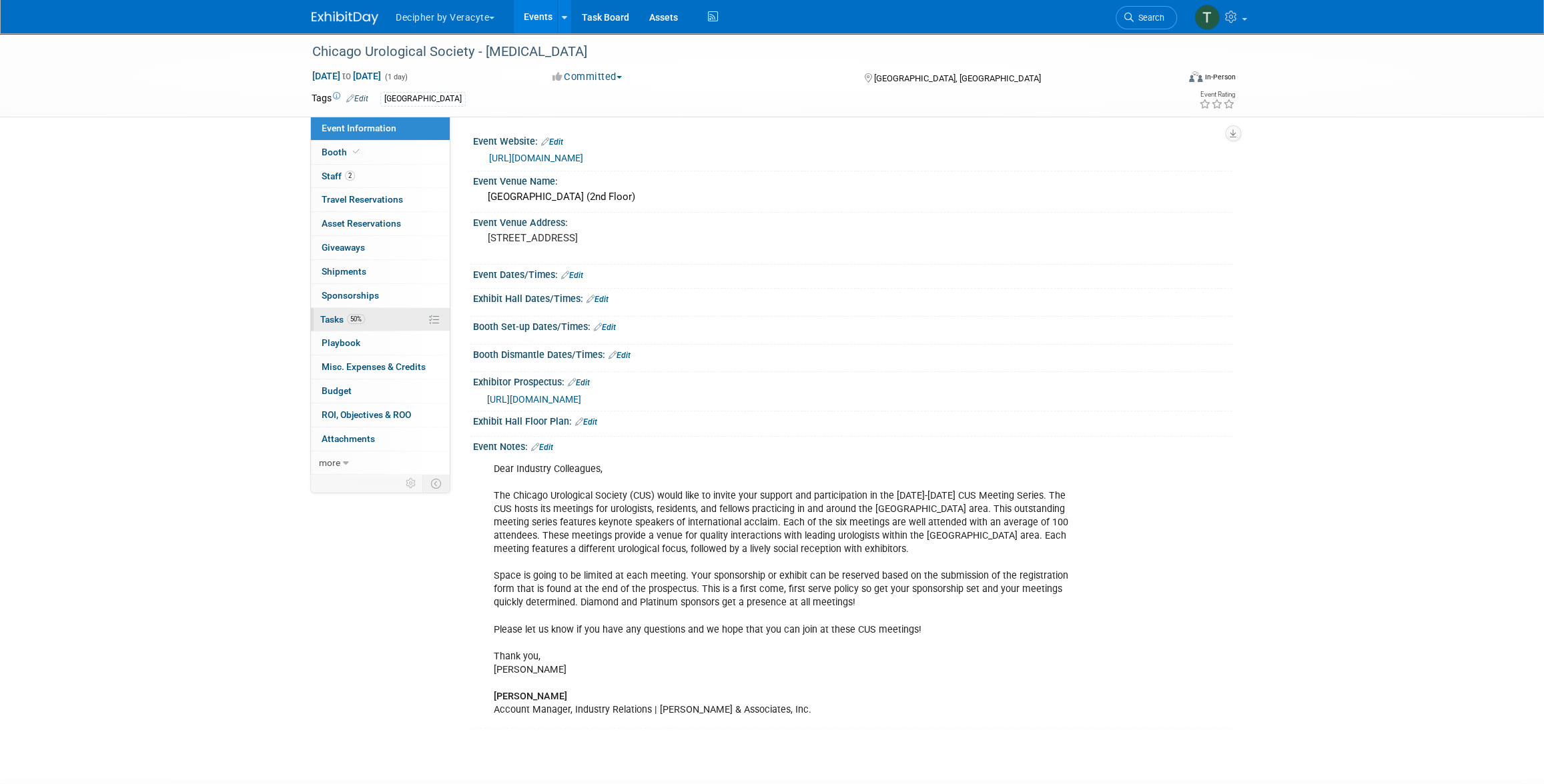
click at [356, 323] on span "Tasks 50%" at bounding box center [343, 319] width 45 height 11
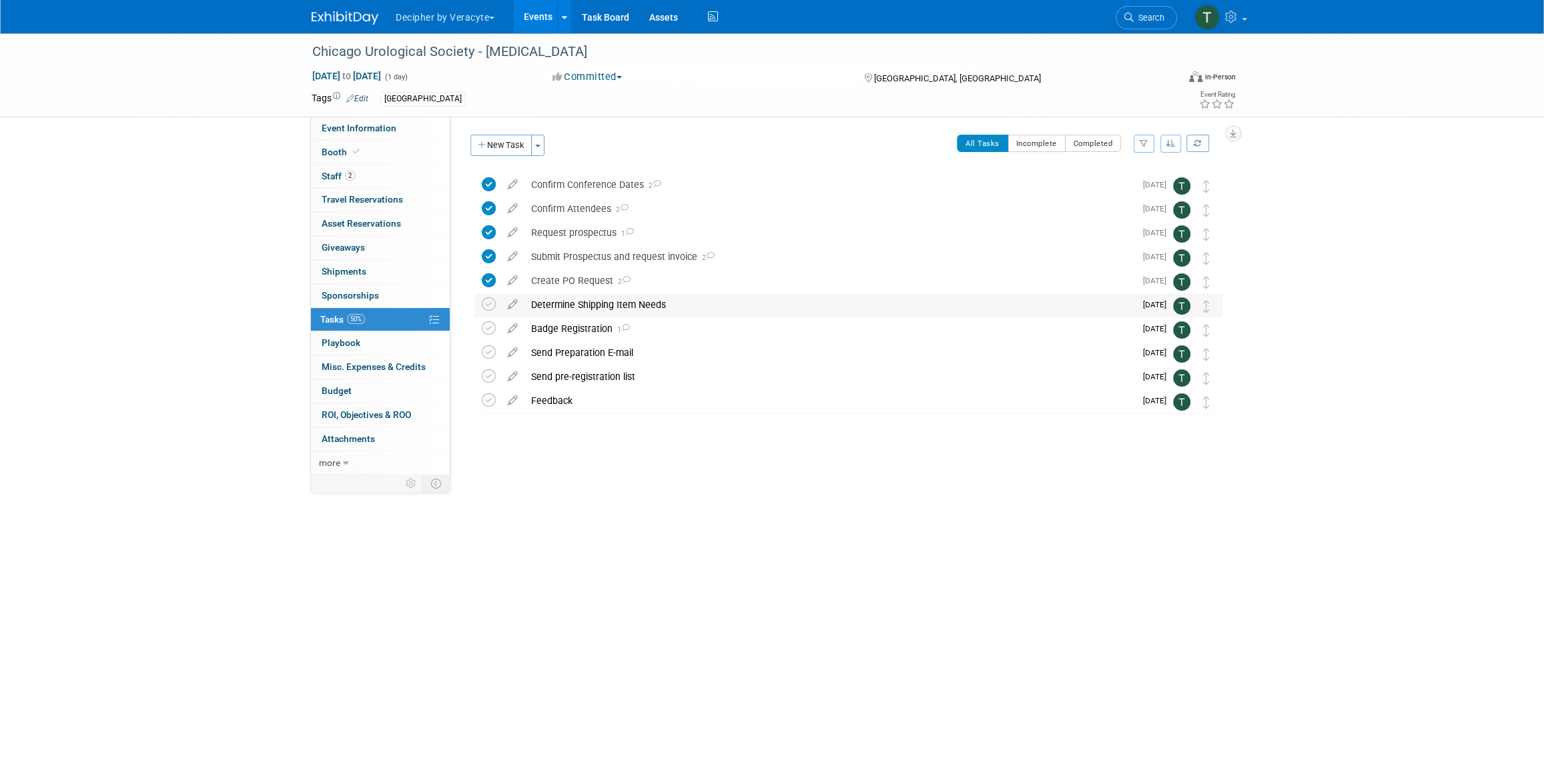
click at [670, 311] on div "Determine Shipping Item Needs" at bounding box center [830, 304] width 611 height 23
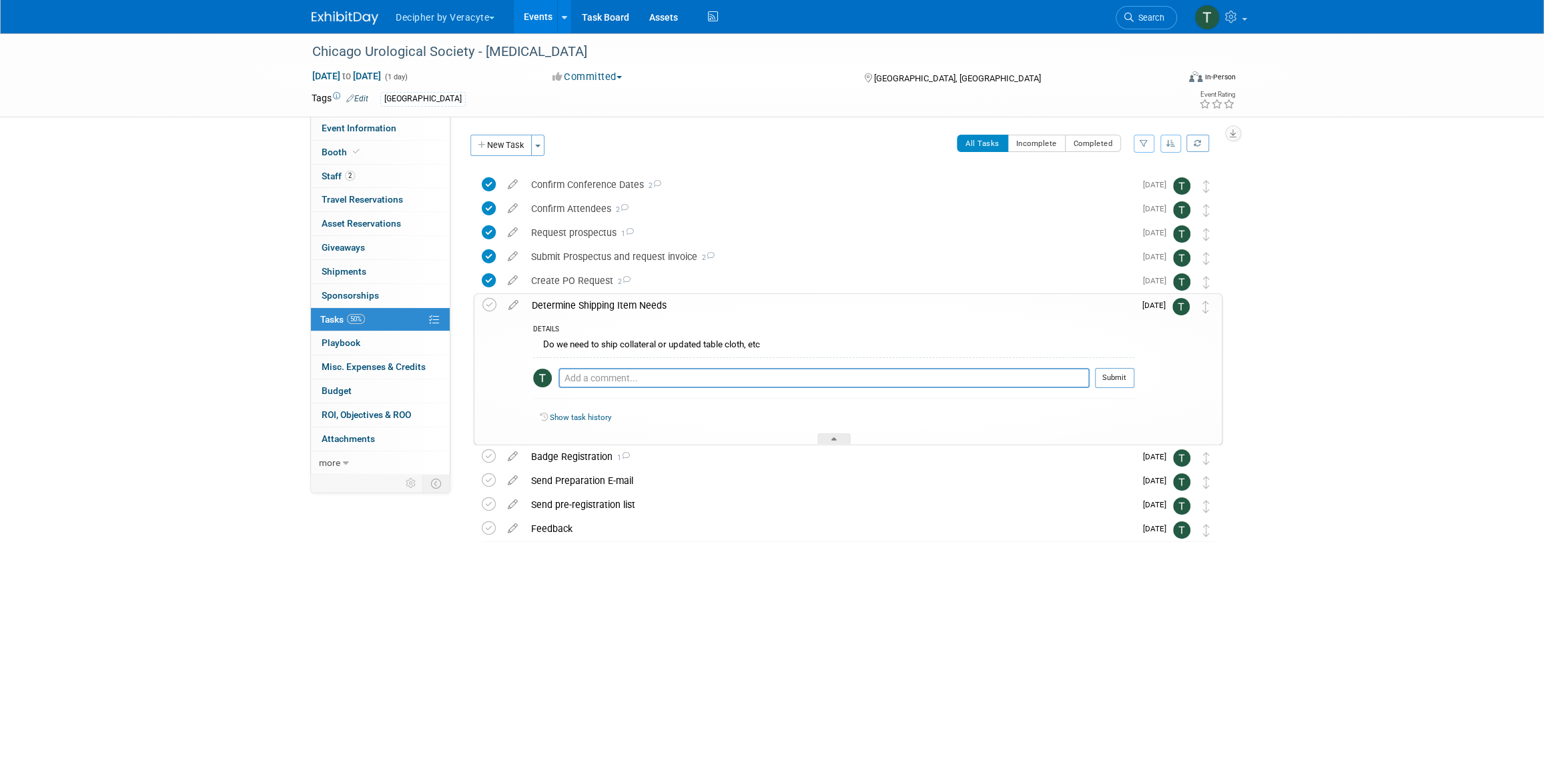
click at [670, 311] on div "Determine Shipping Item Needs" at bounding box center [829, 305] width 609 height 23
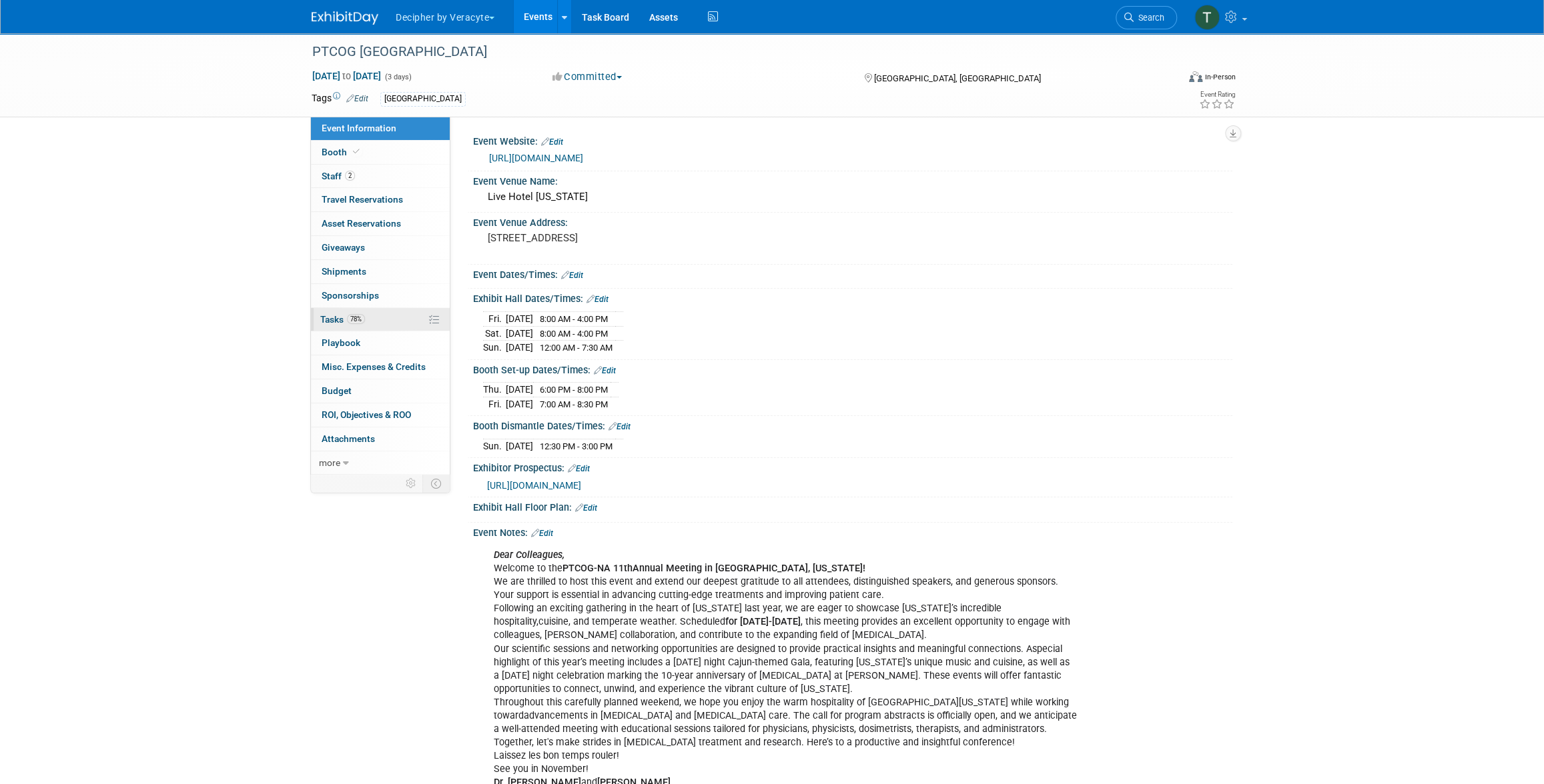
click at [395, 318] on link "78% Tasks 78%" at bounding box center [380, 319] width 139 height 23
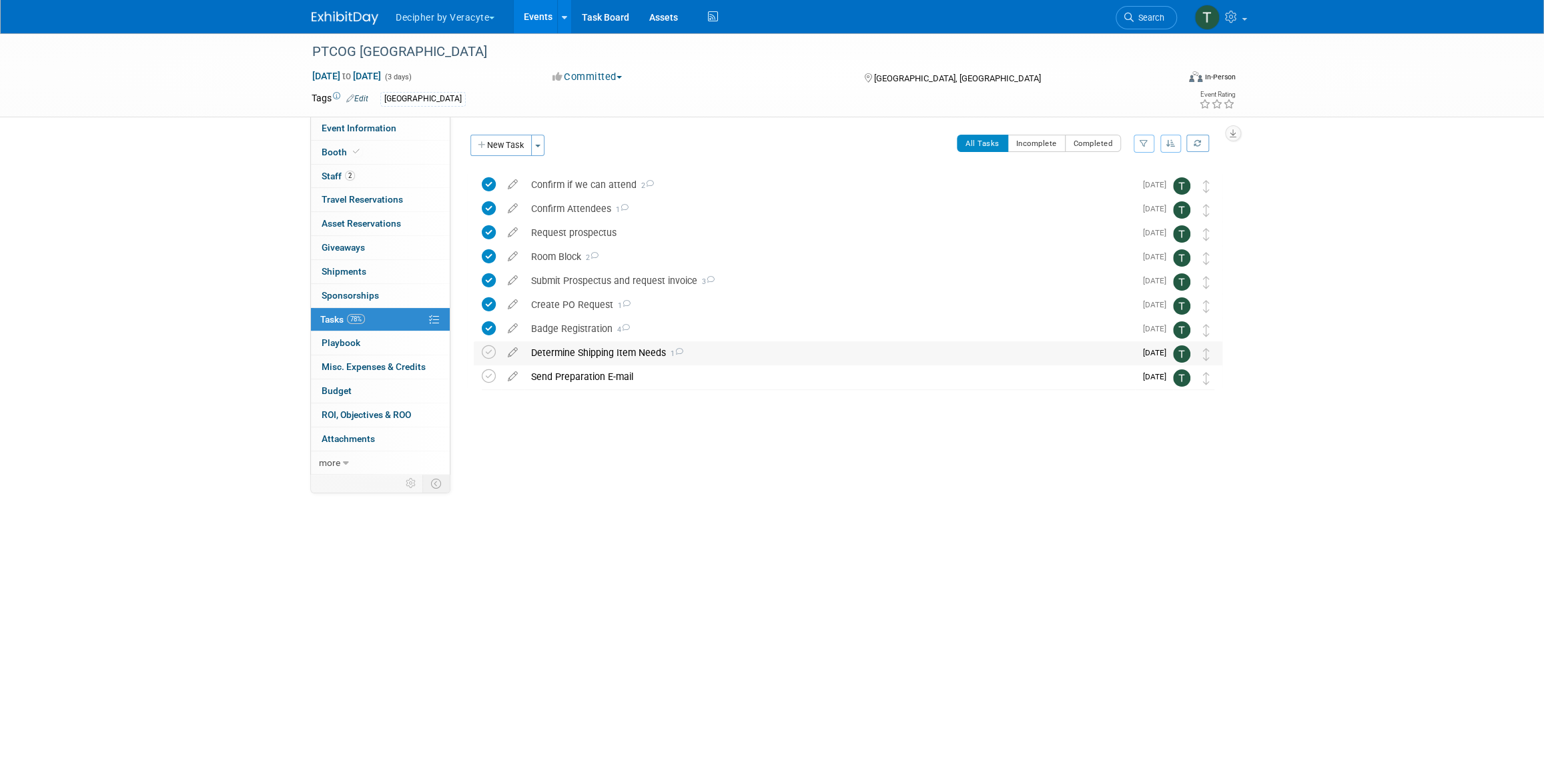
click at [561, 358] on div "Determine Shipping Item Needs 1" at bounding box center [830, 353] width 611 height 23
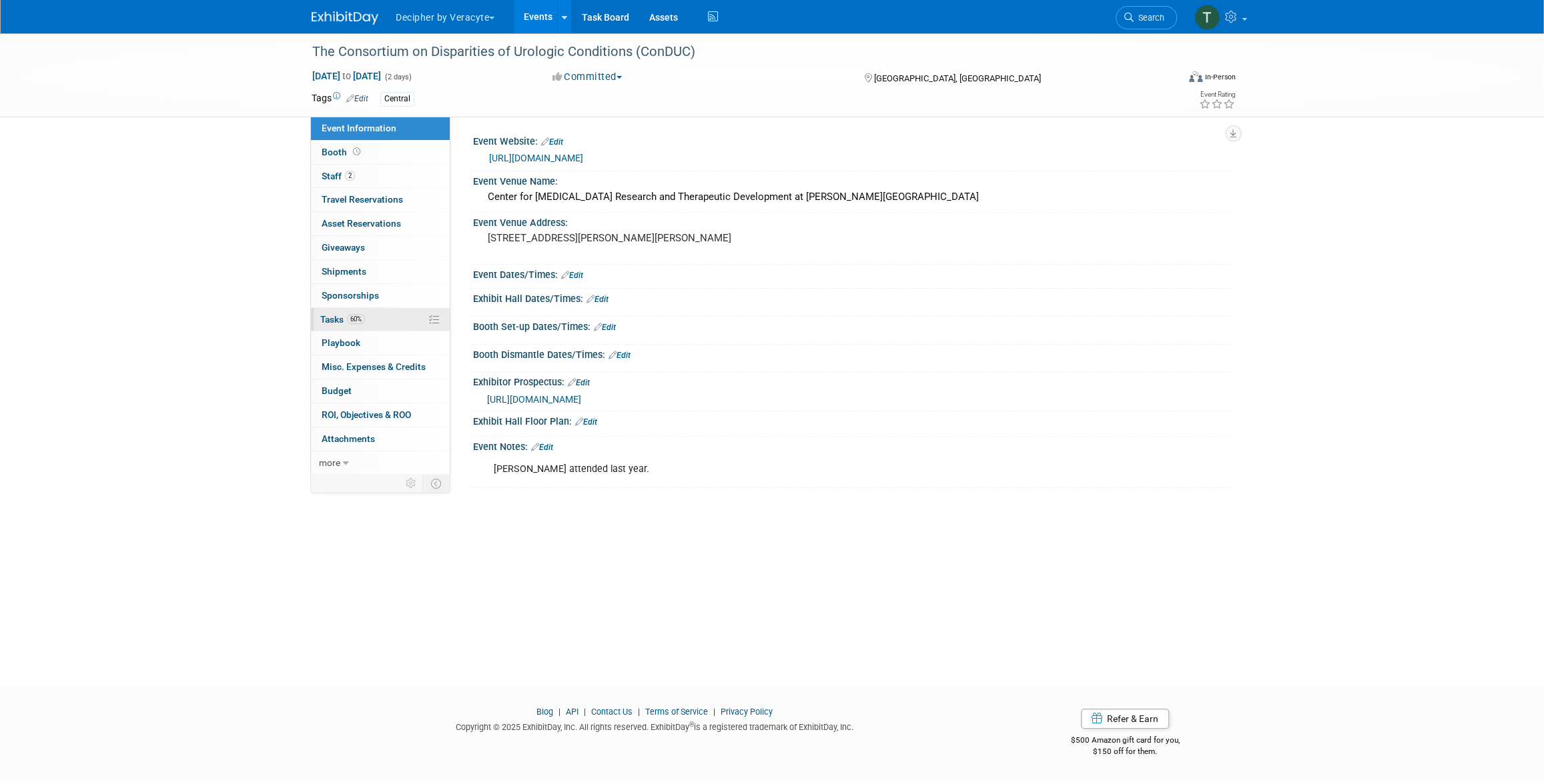
click at [387, 313] on link "60% Tasks 60%" at bounding box center [380, 319] width 139 height 23
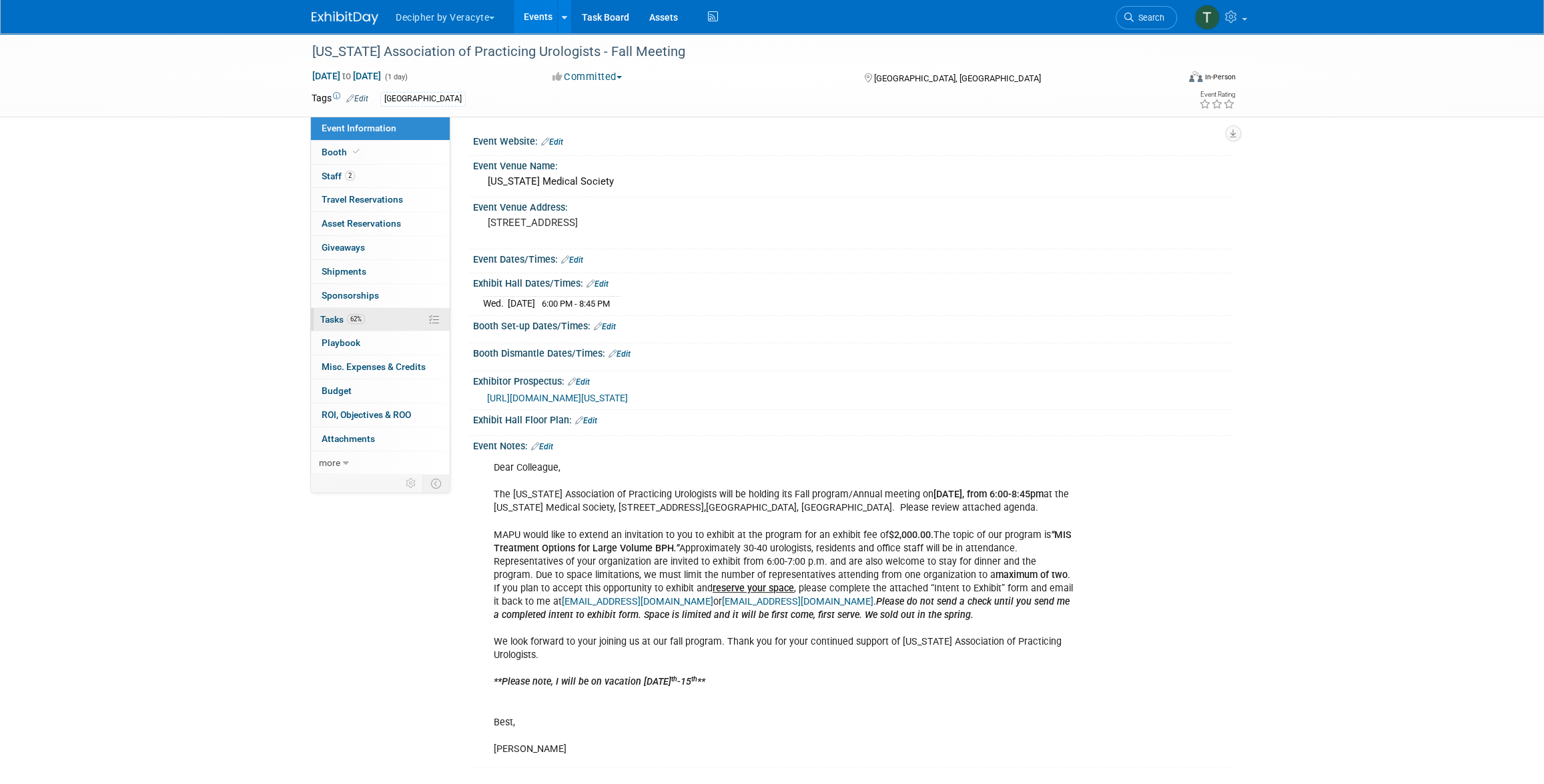
click at [348, 314] on span "Tasks 62%" at bounding box center [343, 319] width 45 height 11
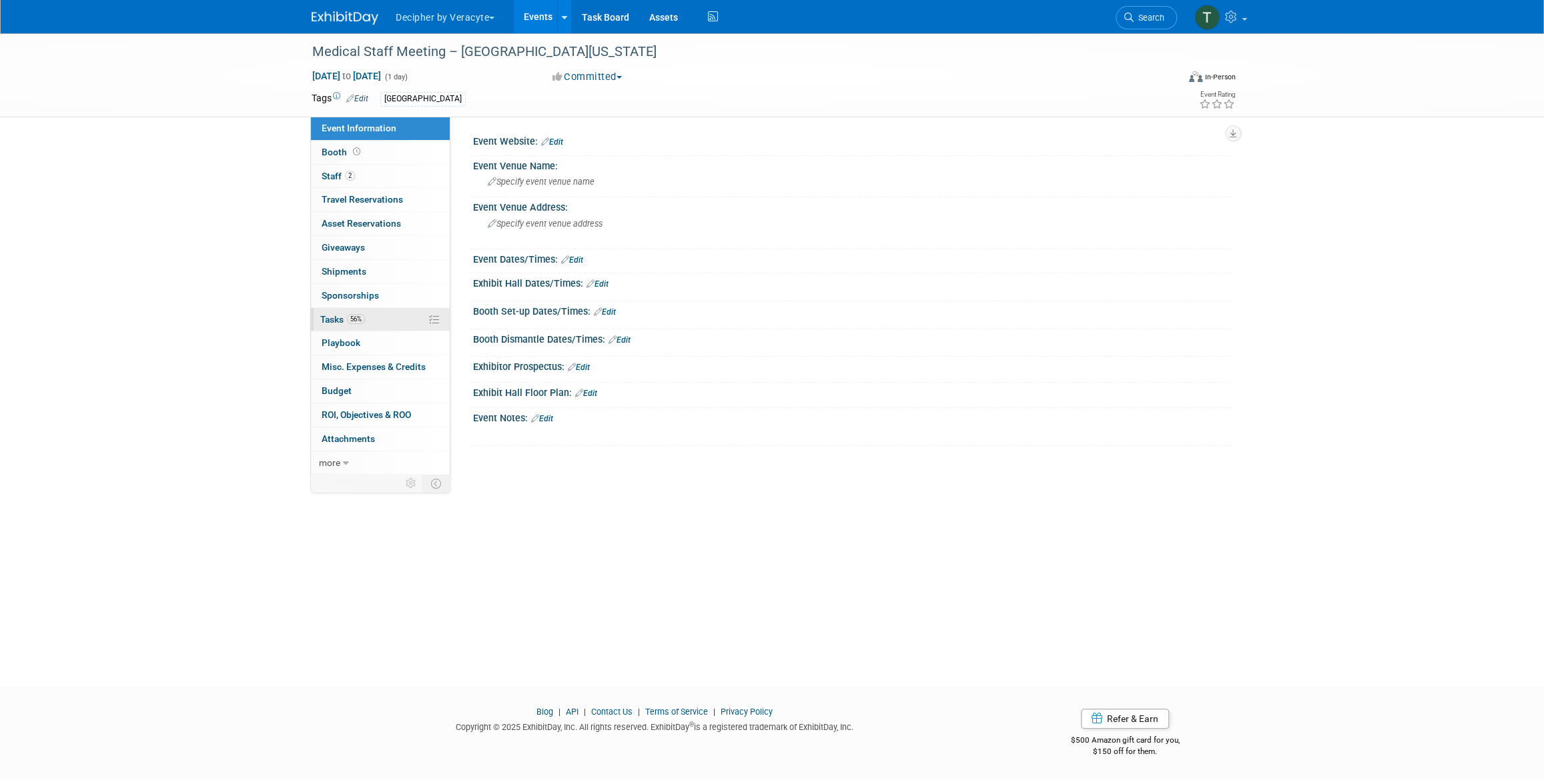
click at [369, 327] on link "56% Tasks 56%" at bounding box center [380, 319] width 139 height 23
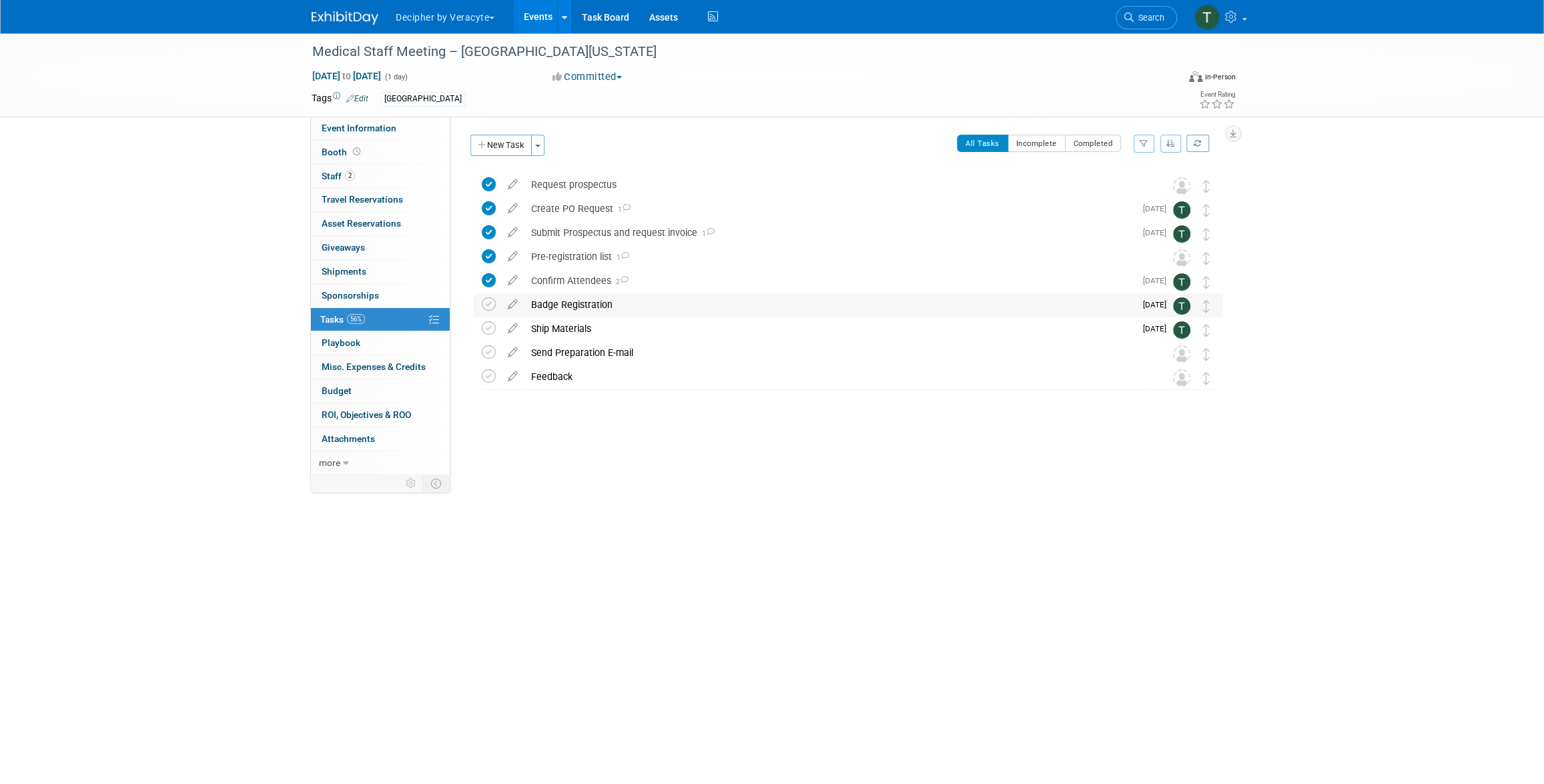
click at [544, 303] on div "Badge Registration" at bounding box center [830, 304] width 611 height 23
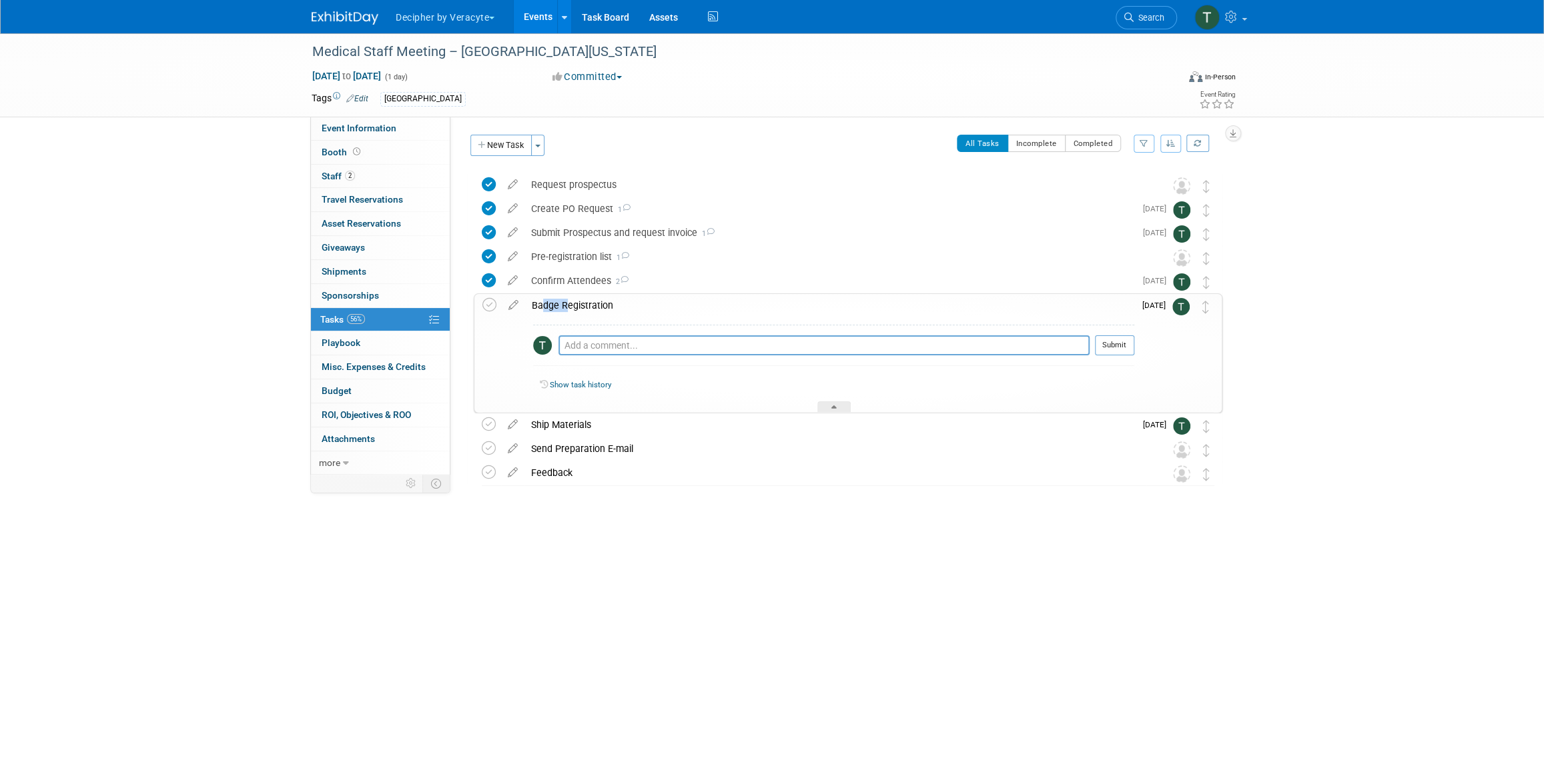
click at [544, 303] on div "Badge Registration" at bounding box center [829, 305] width 609 height 23
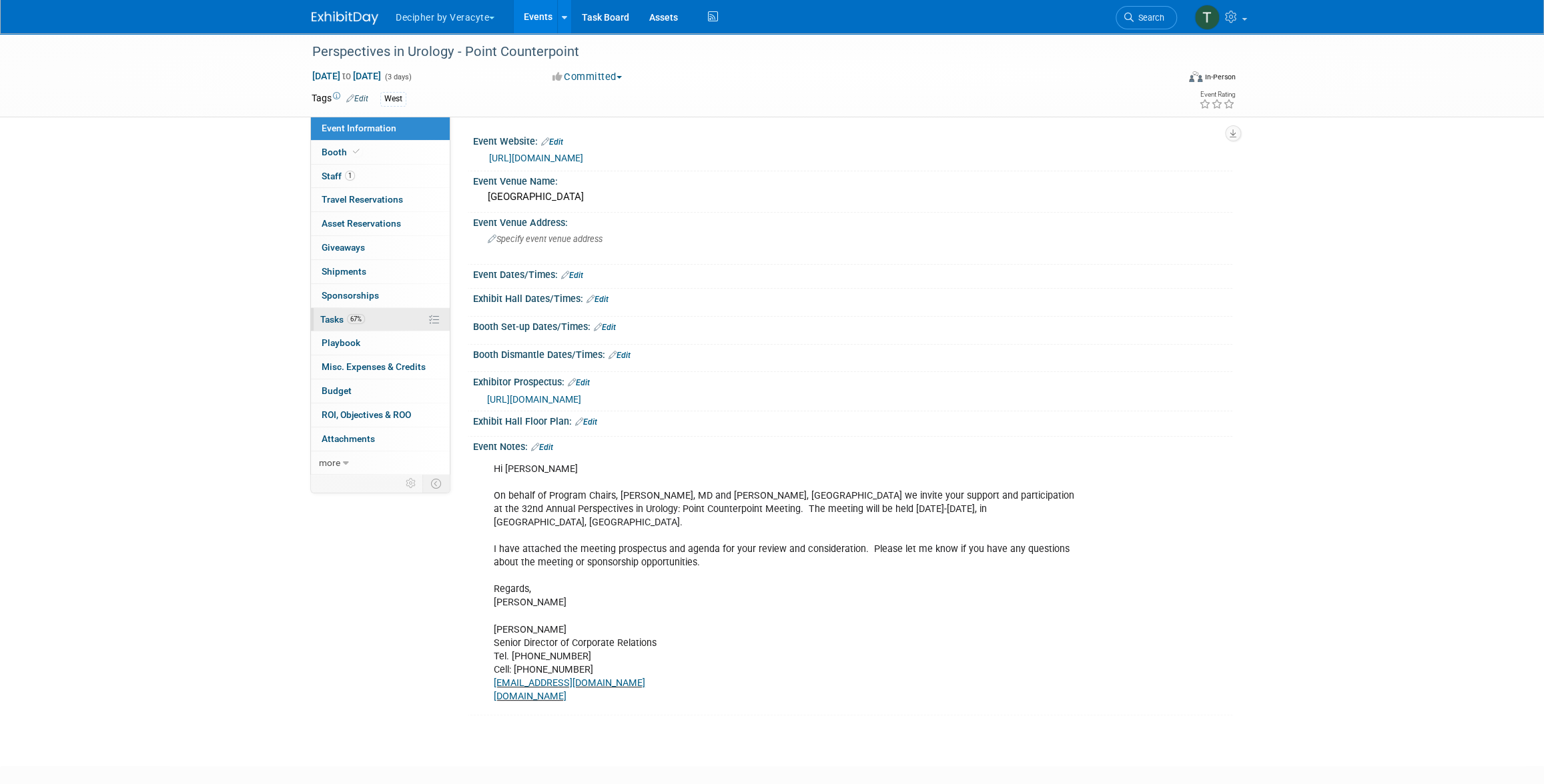
click at [347, 317] on span "67%" at bounding box center [356, 319] width 18 height 10
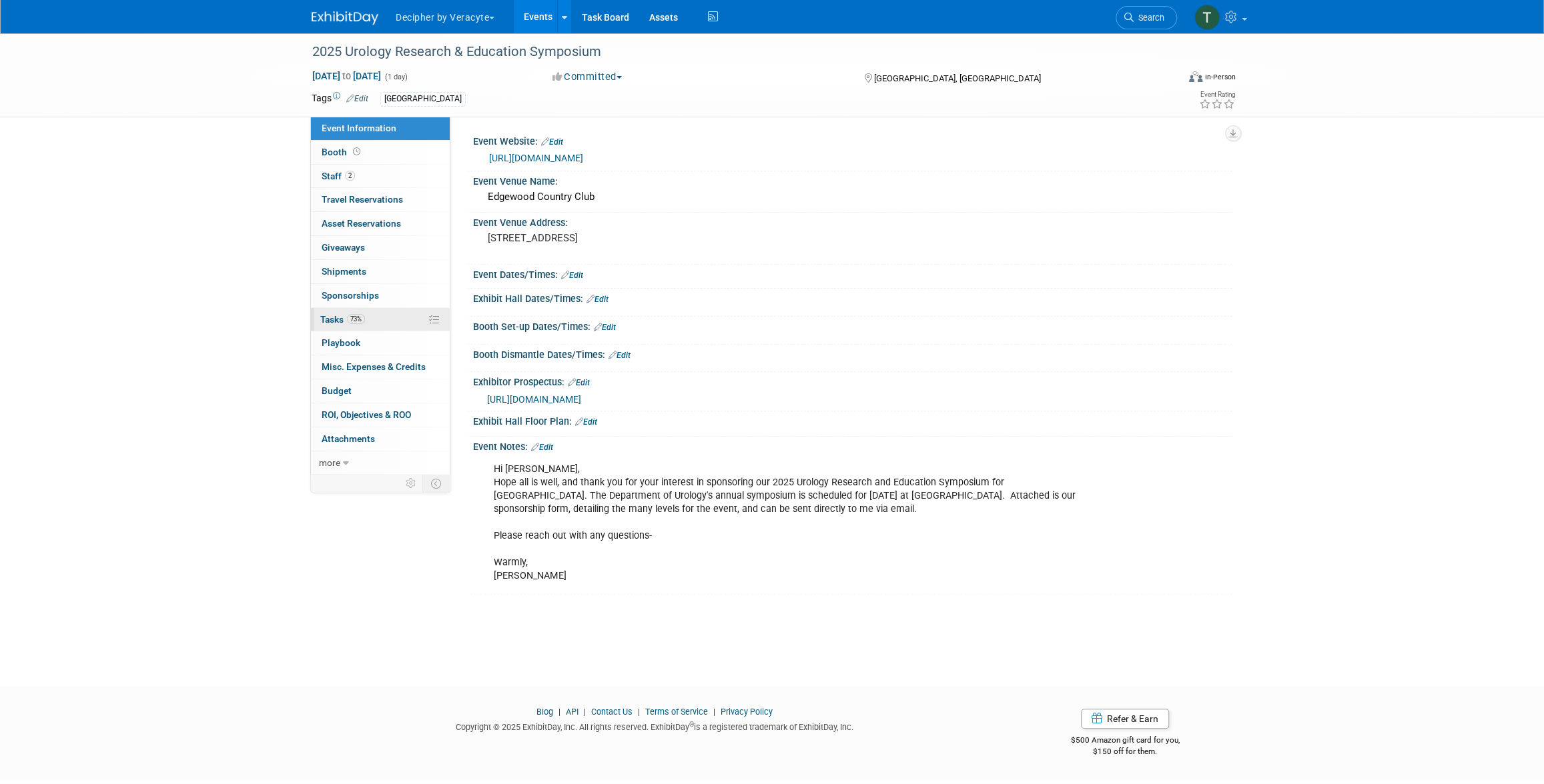
click at [406, 321] on link "73% Tasks 73%" at bounding box center [380, 319] width 139 height 23
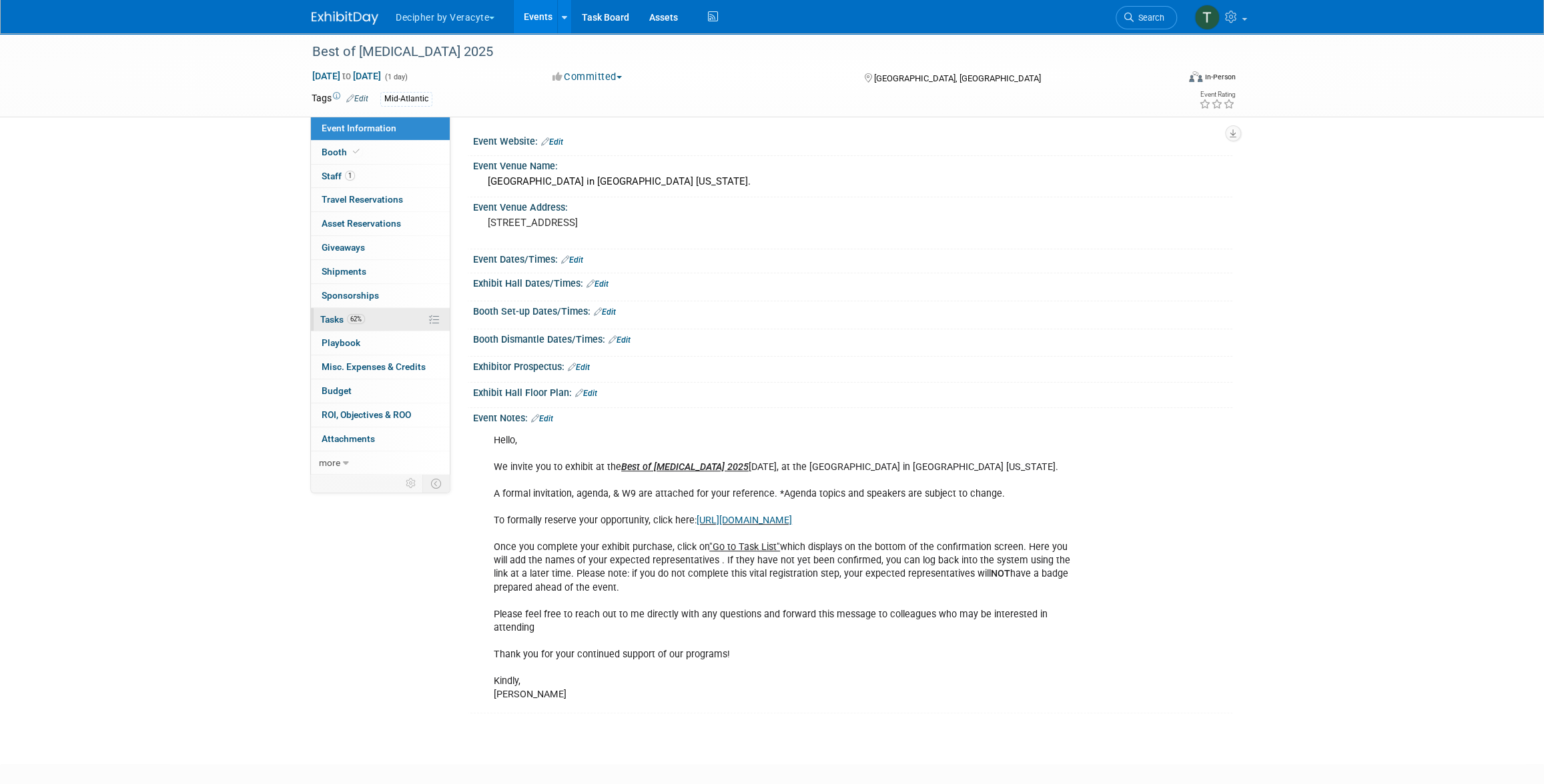
click at [373, 326] on link "62% Tasks 62%" at bounding box center [380, 319] width 139 height 23
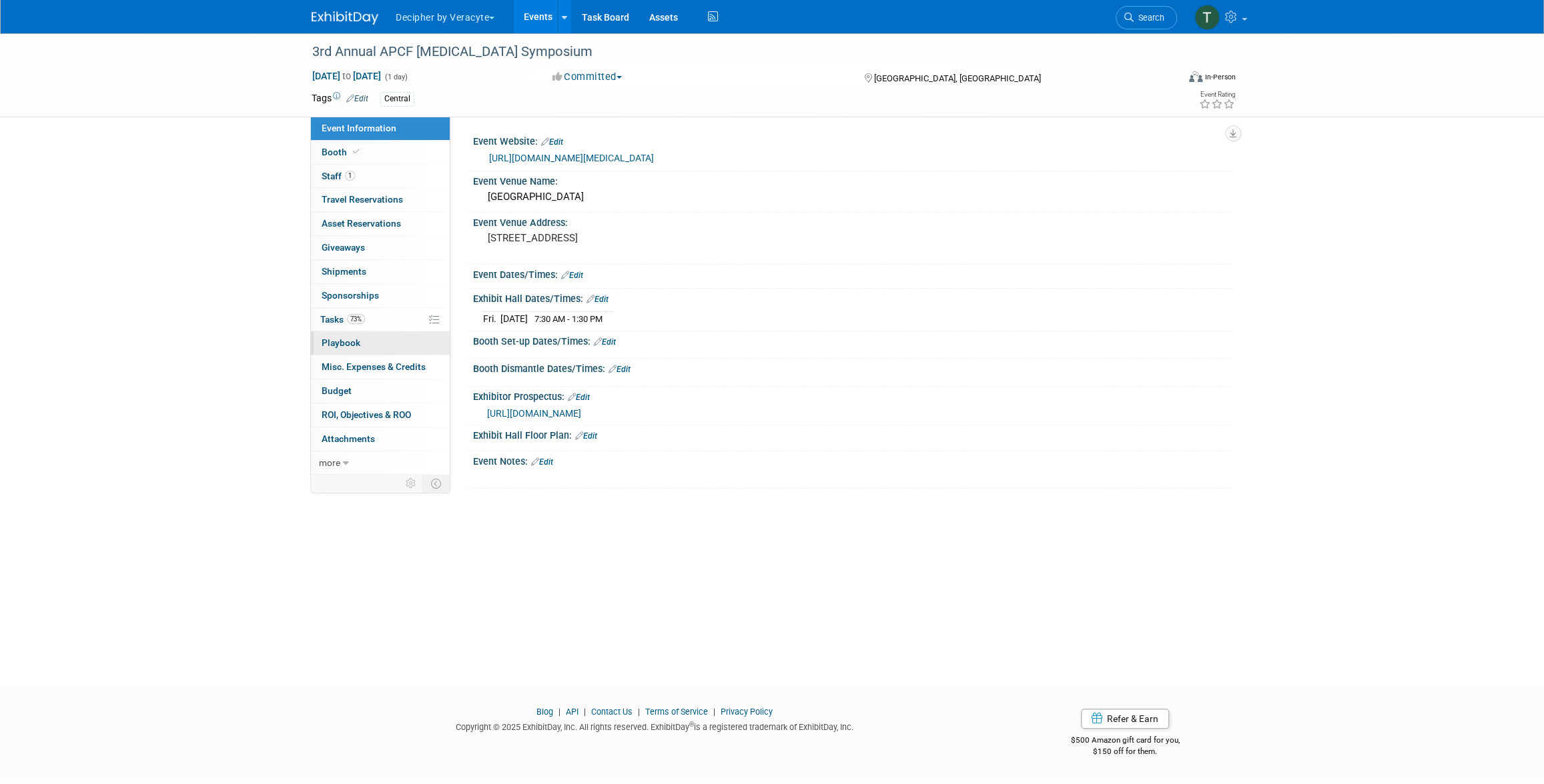
click at [397, 332] on link "0 Playbook 0" at bounding box center [380, 343] width 139 height 23
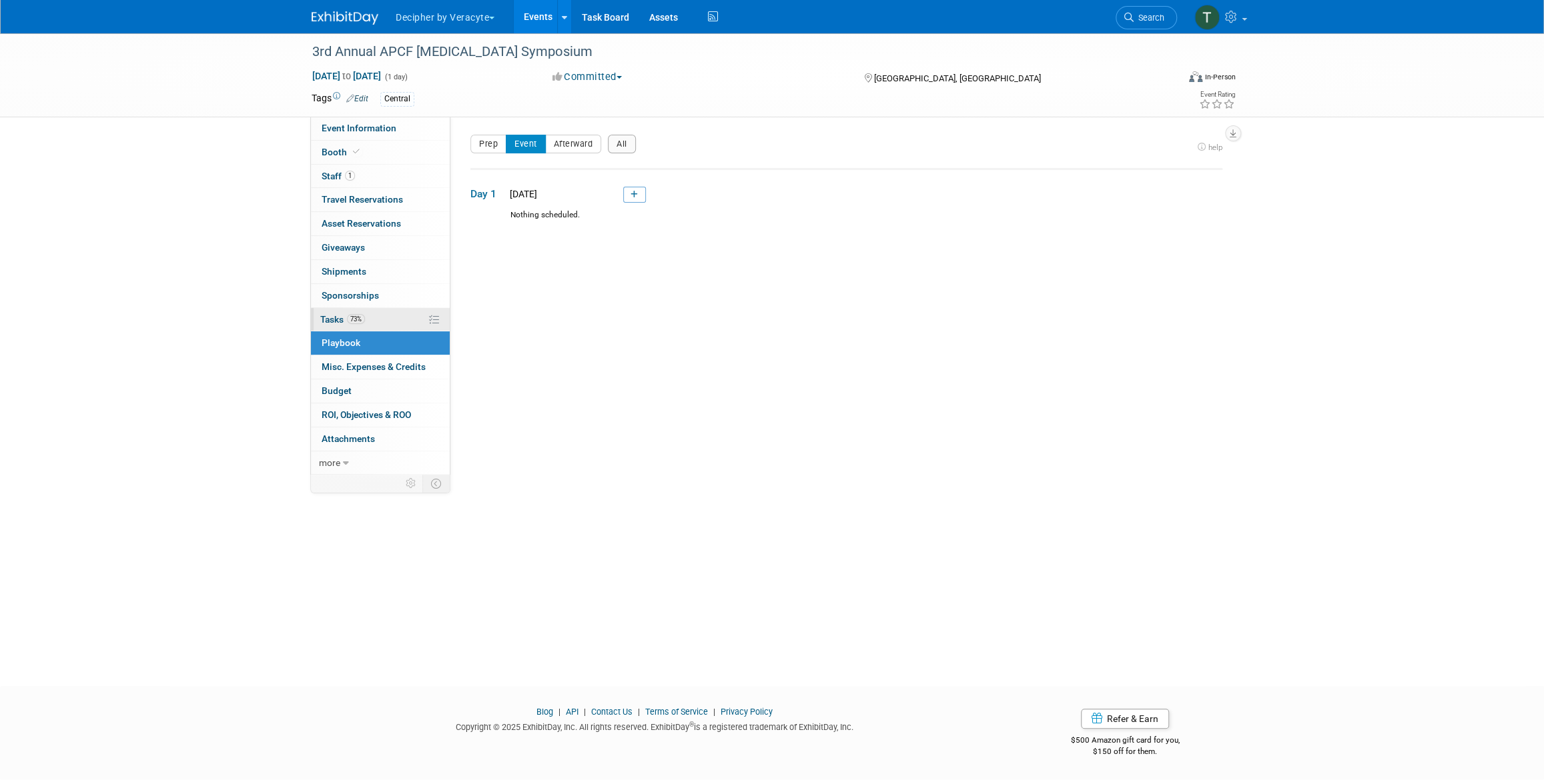
click at [397, 314] on link "73% Tasks 73%" at bounding box center [380, 319] width 139 height 23
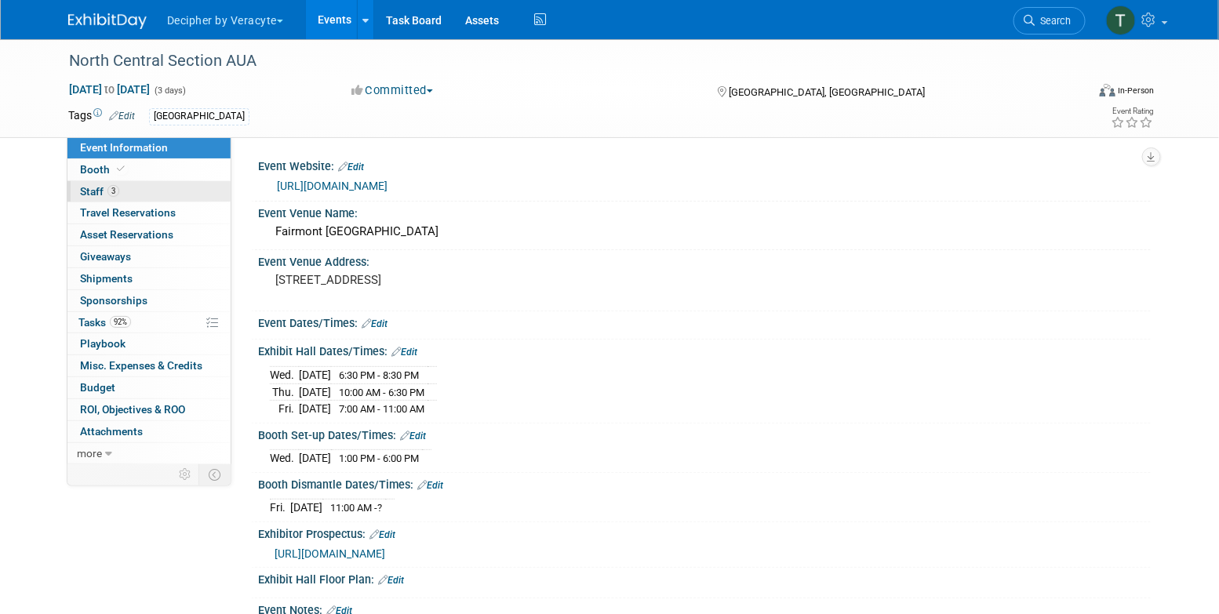
click at [158, 196] on link "3 Staff 3" at bounding box center [148, 191] width 163 height 21
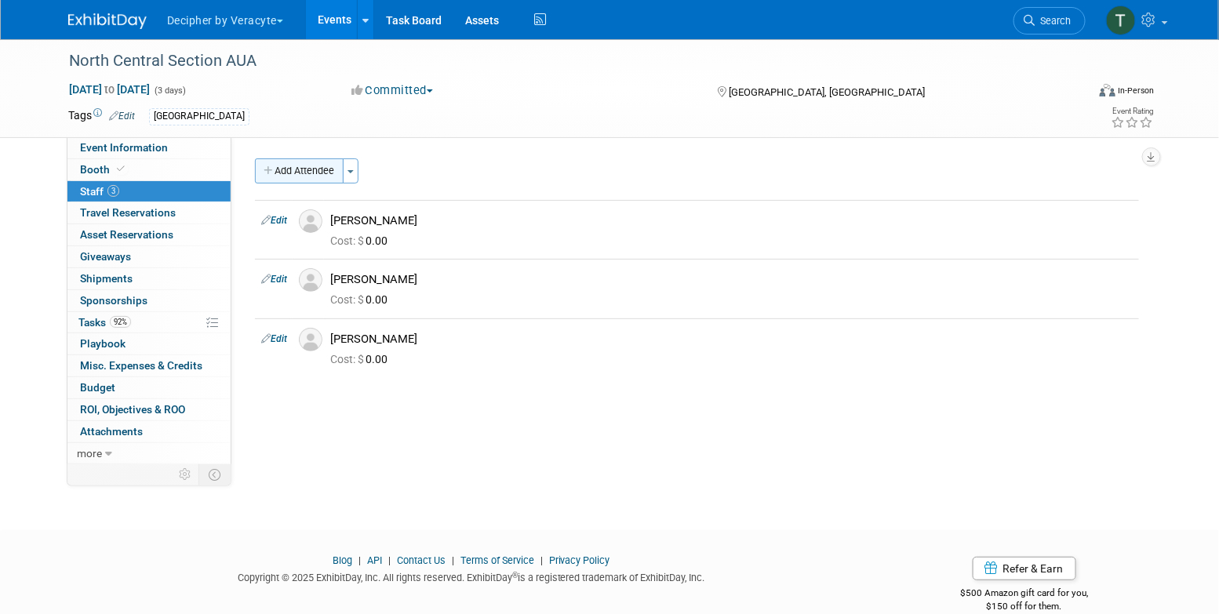
click at [290, 172] on button "Add Attendee" at bounding box center [299, 170] width 89 height 25
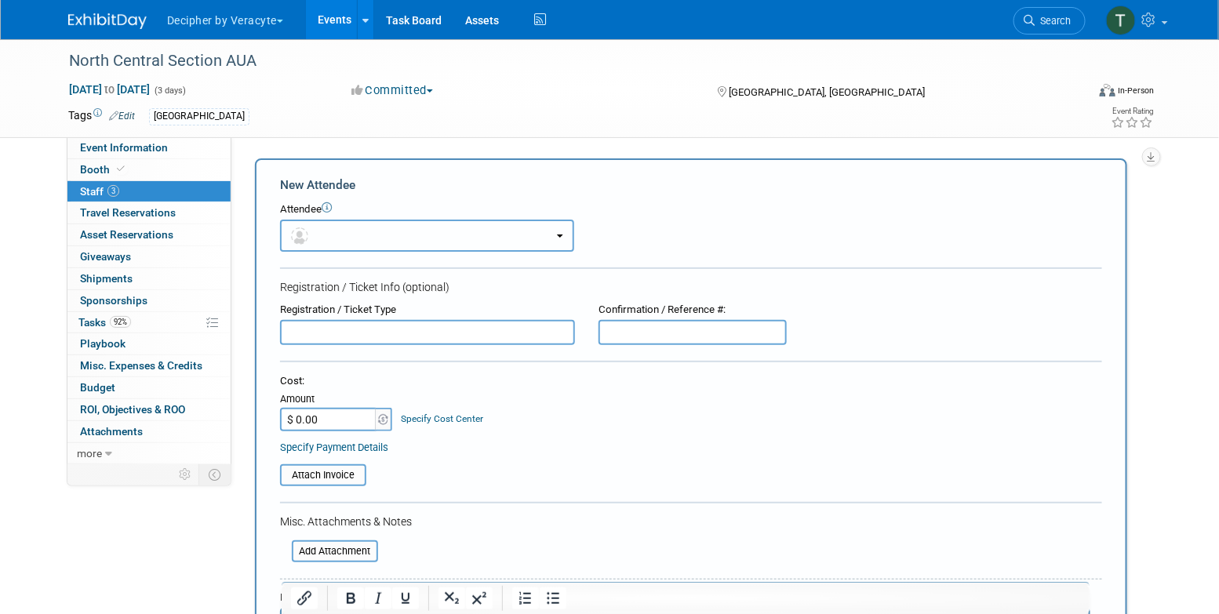
click at [318, 242] on button "button" at bounding box center [427, 236] width 294 height 32
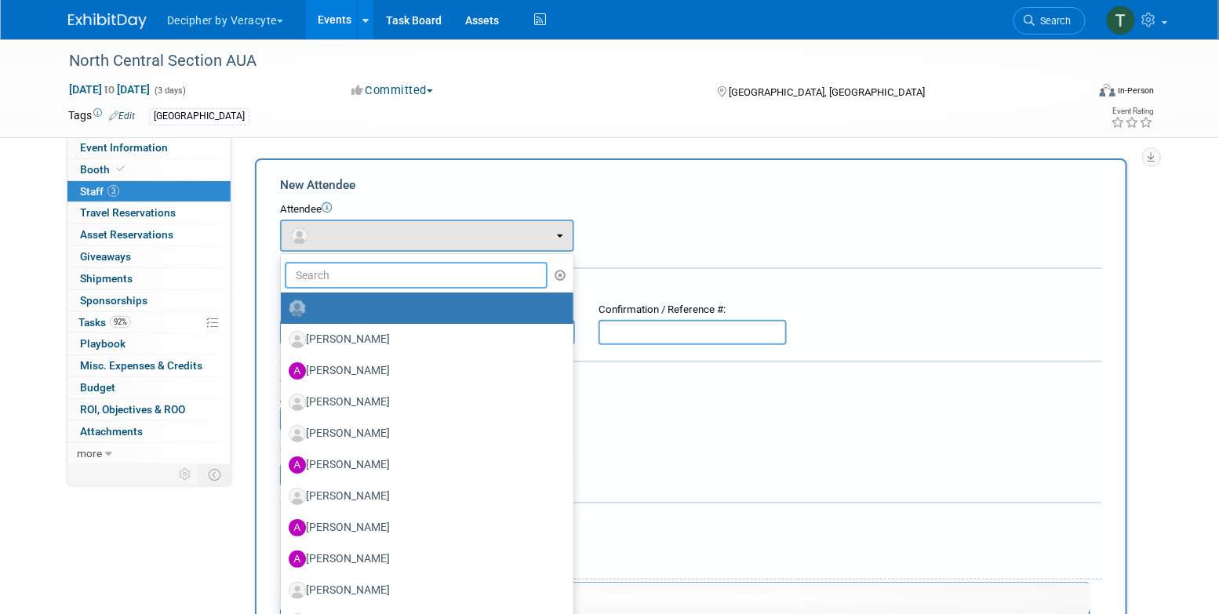
click at [331, 278] on input "text" at bounding box center [416, 275] width 263 height 27
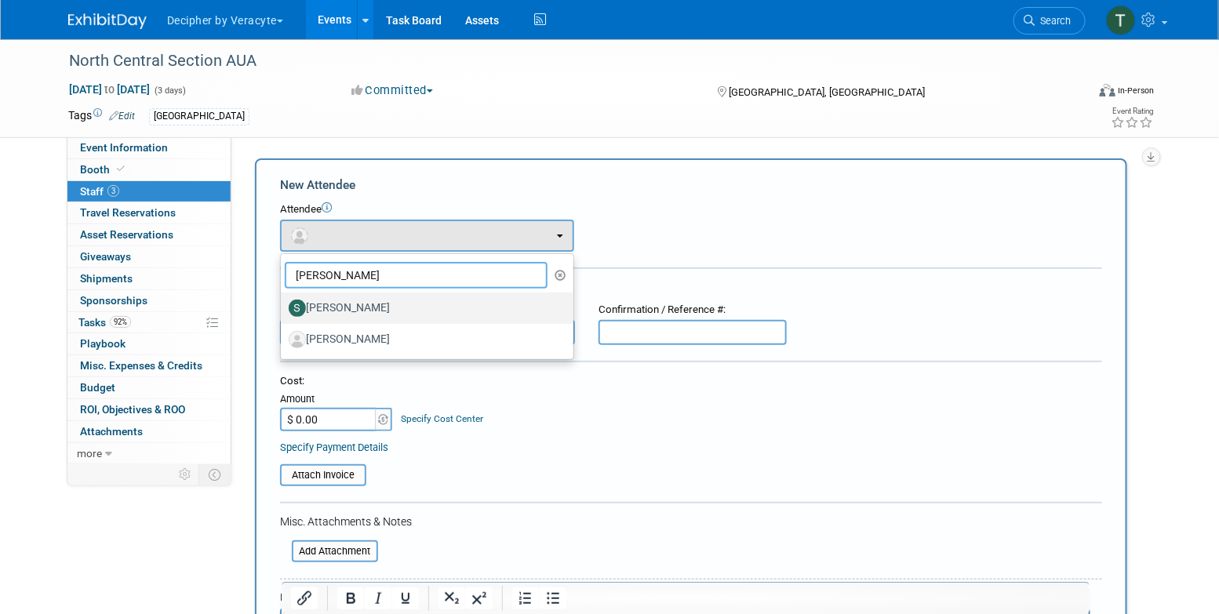
type input "[PERSON_NAME]"
click at [366, 305] on label "[PERSON_NAME]" at bounding box center [423, 308] width 269 height 25
click at [283, 305] on input "[PERSON_NAME]" at bounding box center [278, 306] width 10 height 10
select select "b9297946-4173-427c-9a3a-d8446eca0672"
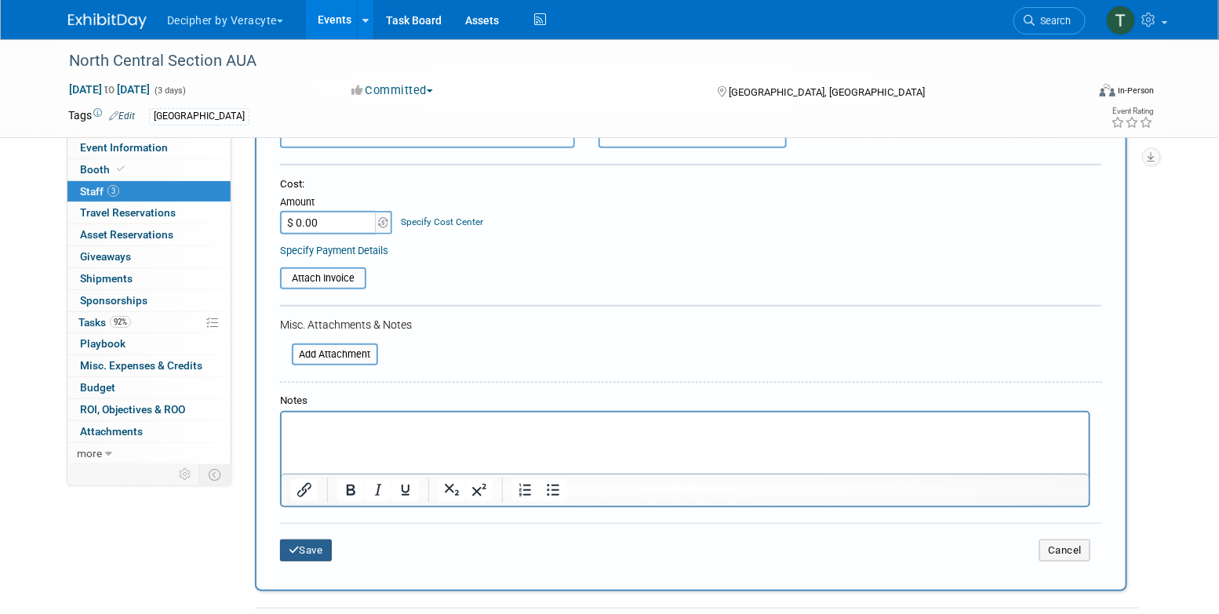
click at [311, 549] on button "Save" at bounding box center [306, 551] width 52 height 22
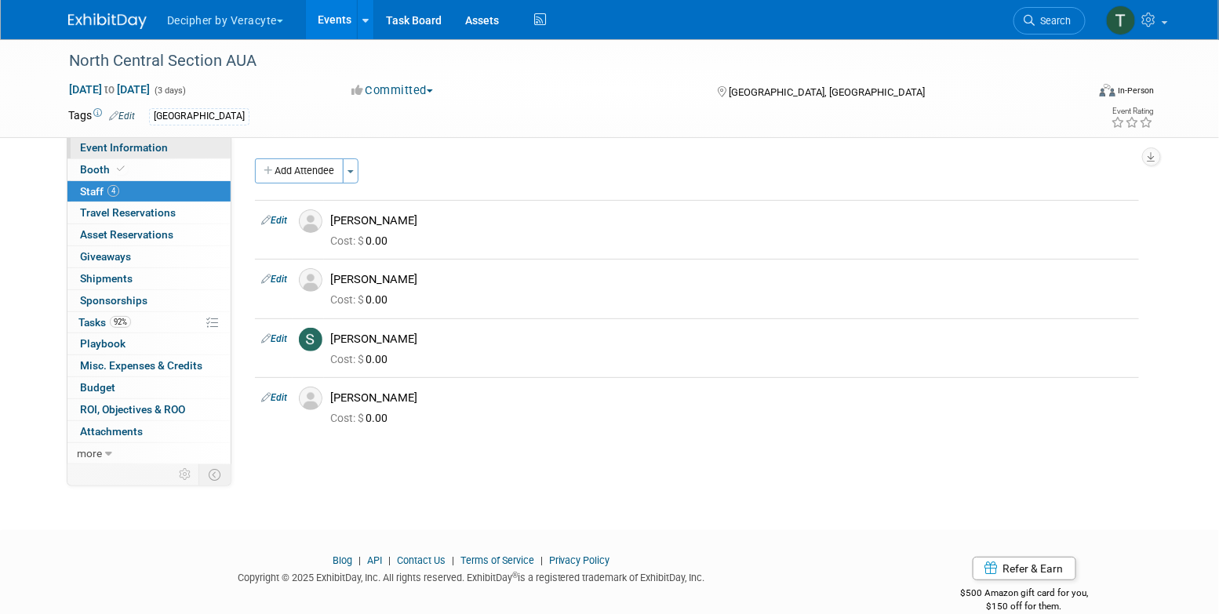
click at [155, 157] on link "Event Information" at bounding box center [148, 147] width 163 height 21
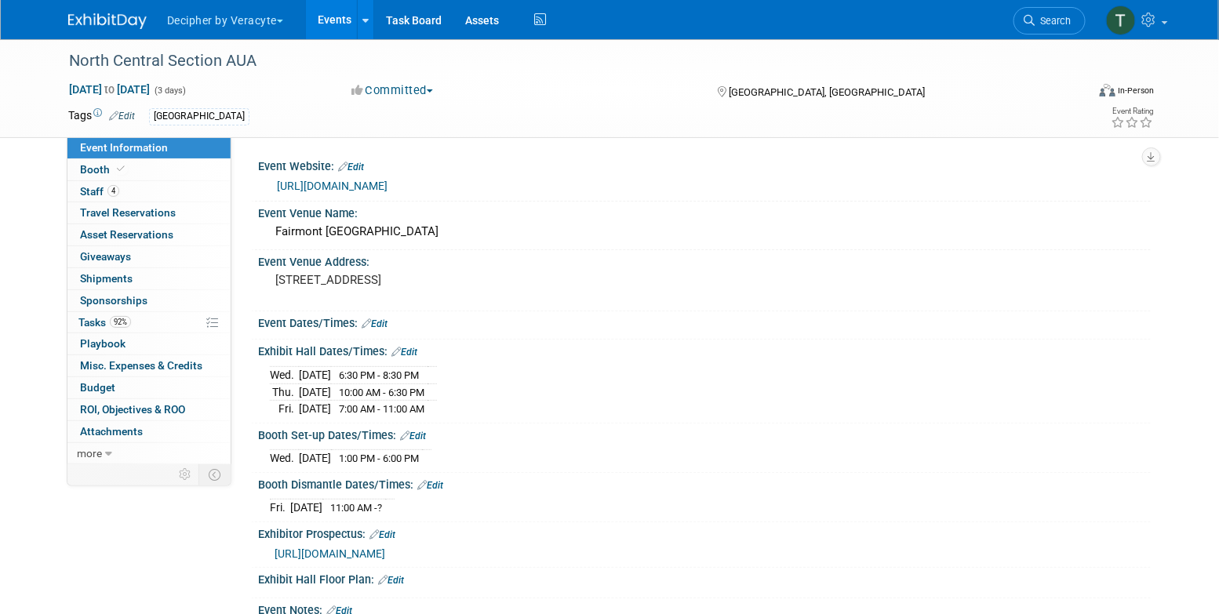
click at [387, 190] on link "[URL][DOMAIN_NAME]" at bounding box center [332, 186] width 111 height 13
click at [169, 185] on link "4 Staff 4" at bounding box center [148, 191] width 163 height 21
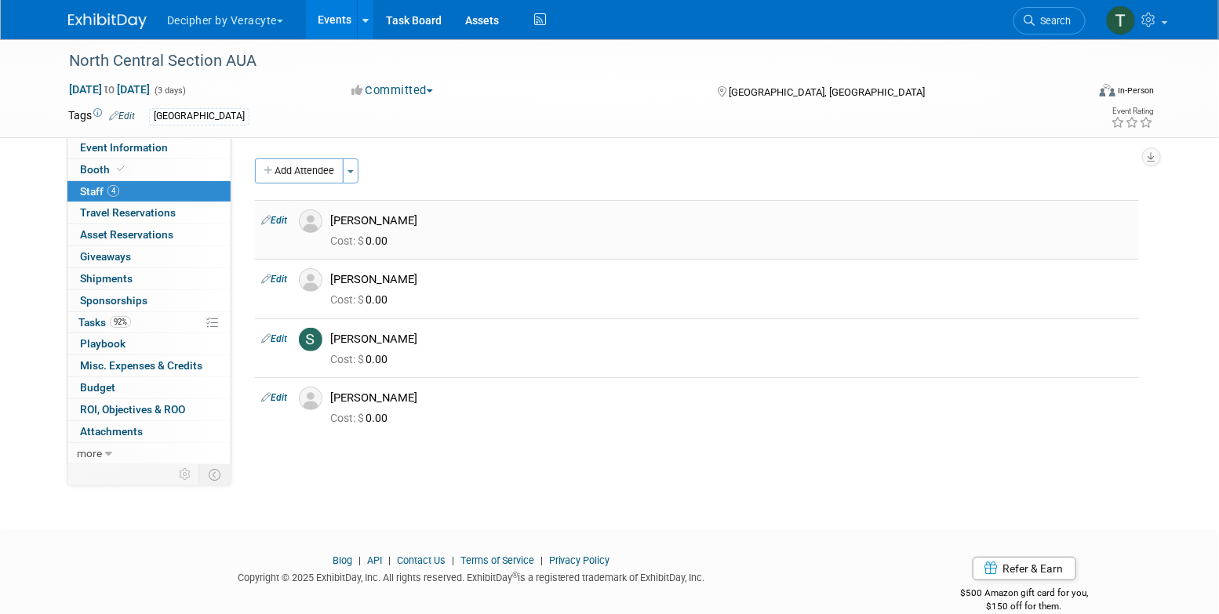
click at [366, 220] on div "[PERSON_NAME]" at bounding box center [731, 220] width 802 height 15
click at [277, 219] on link "Edit" at bounding box center [274, 220] width 26 height 11
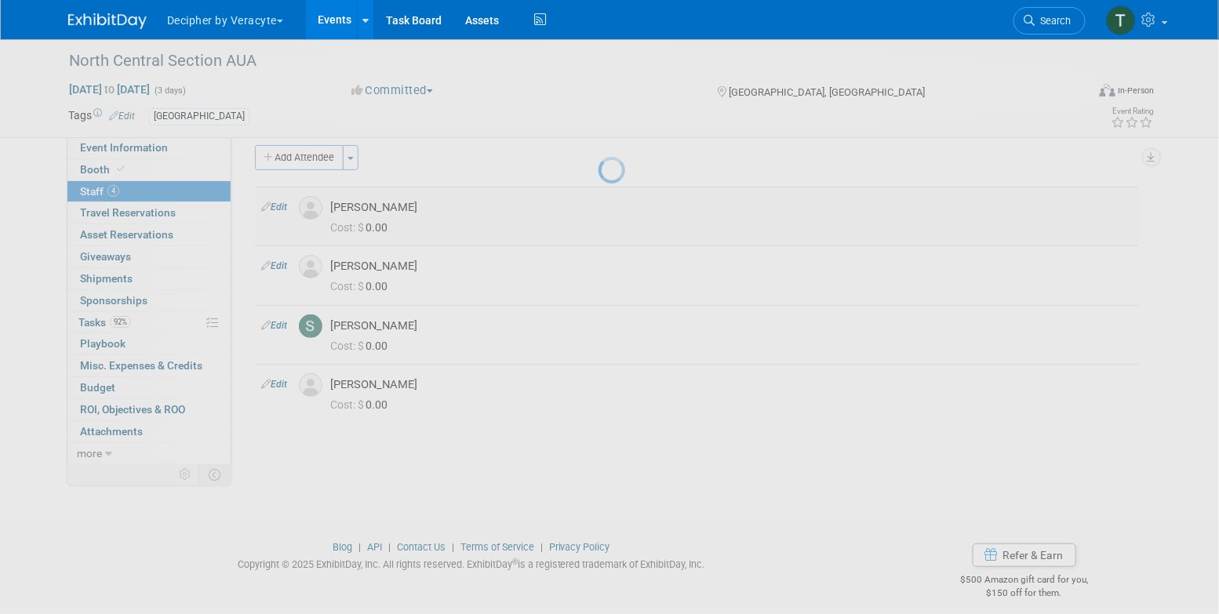
select select "2b01373a-449c-4628-9b05-b4e969e2518d"
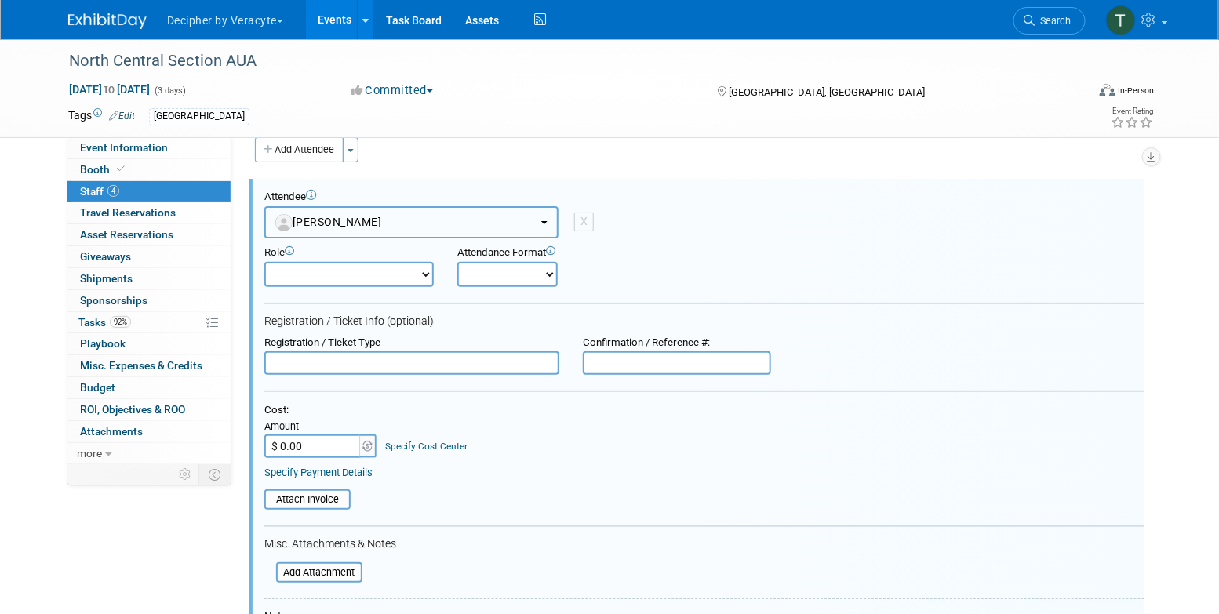
click at [400, 231] on button "[PERSON_NAME]" at bounding box center [411, 222] width 294 height 32
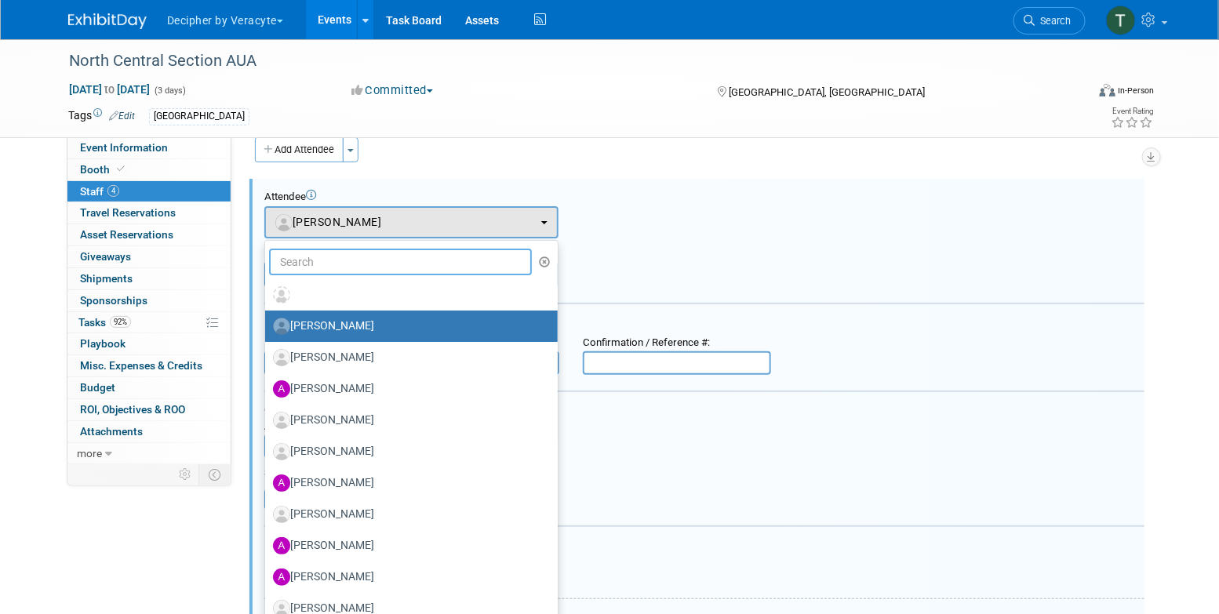
click at [398, 263] on input "text" at bounding box center [400, 262] width 263 height 27
click at [639, 282] on div "Attendance Format Onsite Remote" at bounding box center [558, 266] width 202 height 41
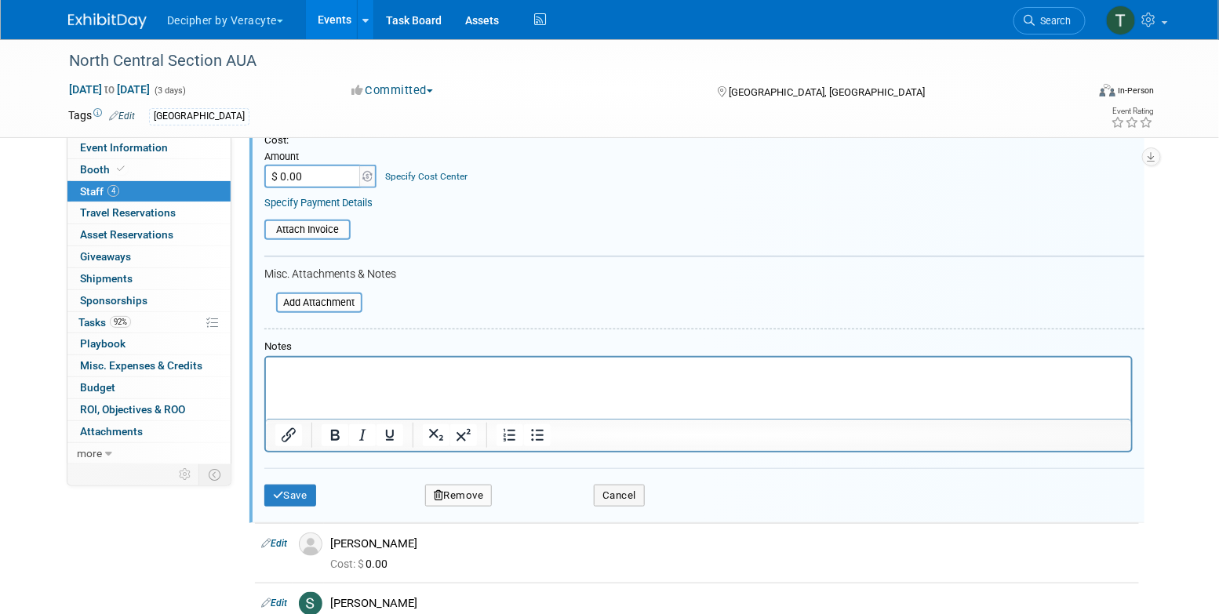
scroll to position [299, 0]
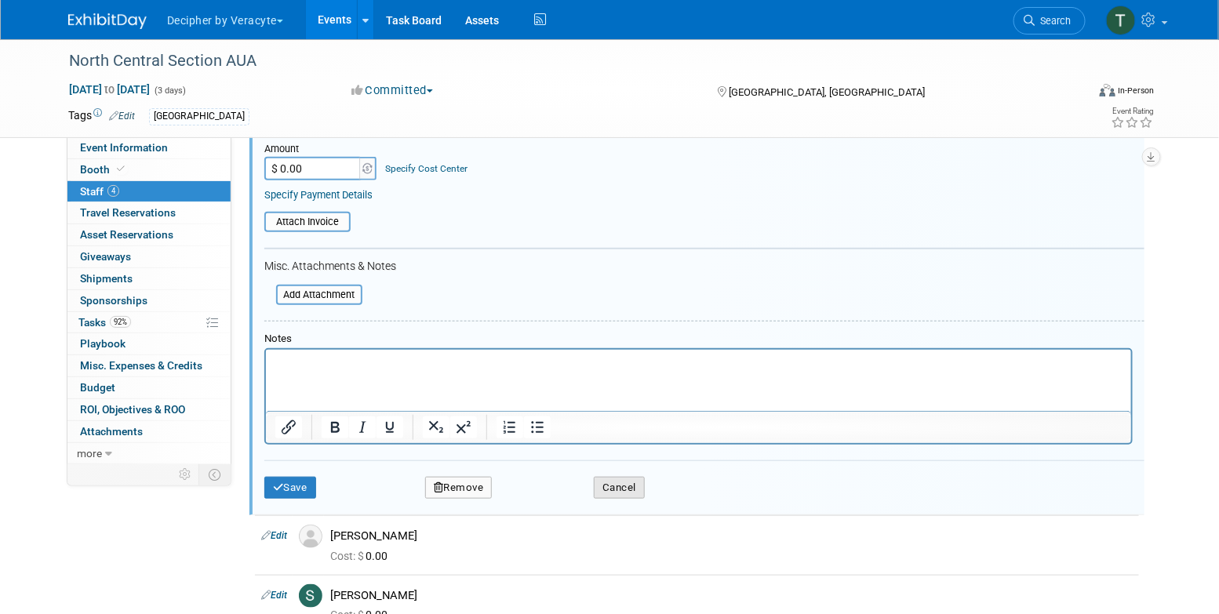
click at [626, 485] on button "Cancel" at bounding box center [619, 488] width 51 height 22
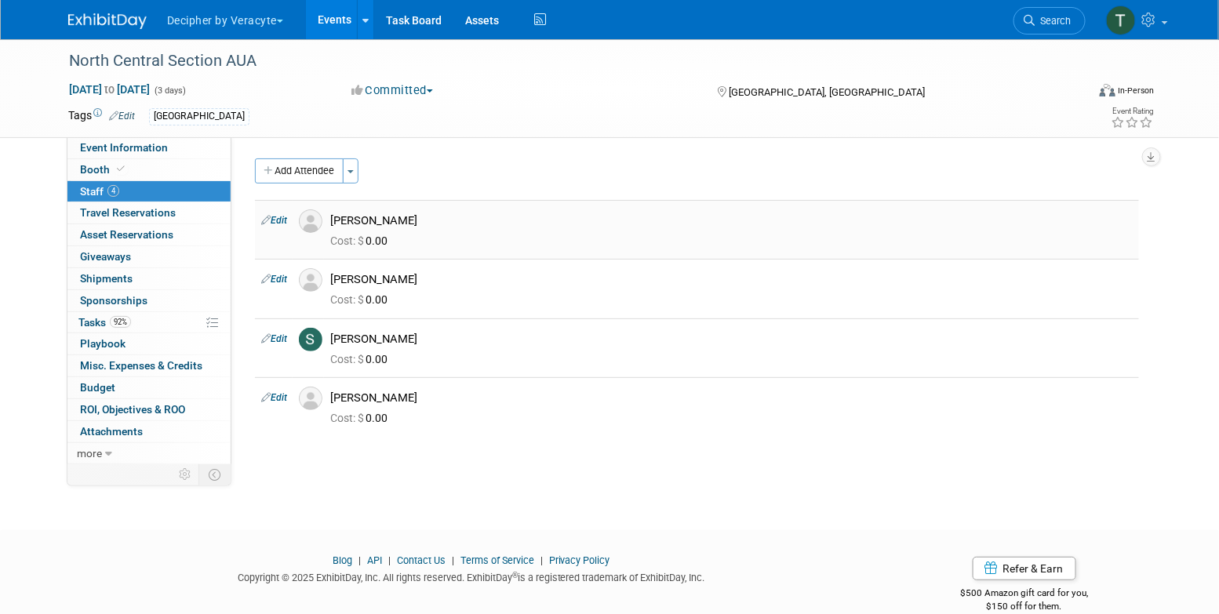
click at [361, 217] on div "[PERSON_NAME]" at bounding box center [731, 220] width 802 height 15
click at [367, 337] on div "[PERSON_NAME]" at bounding box center [731, 339] width 802 height 15
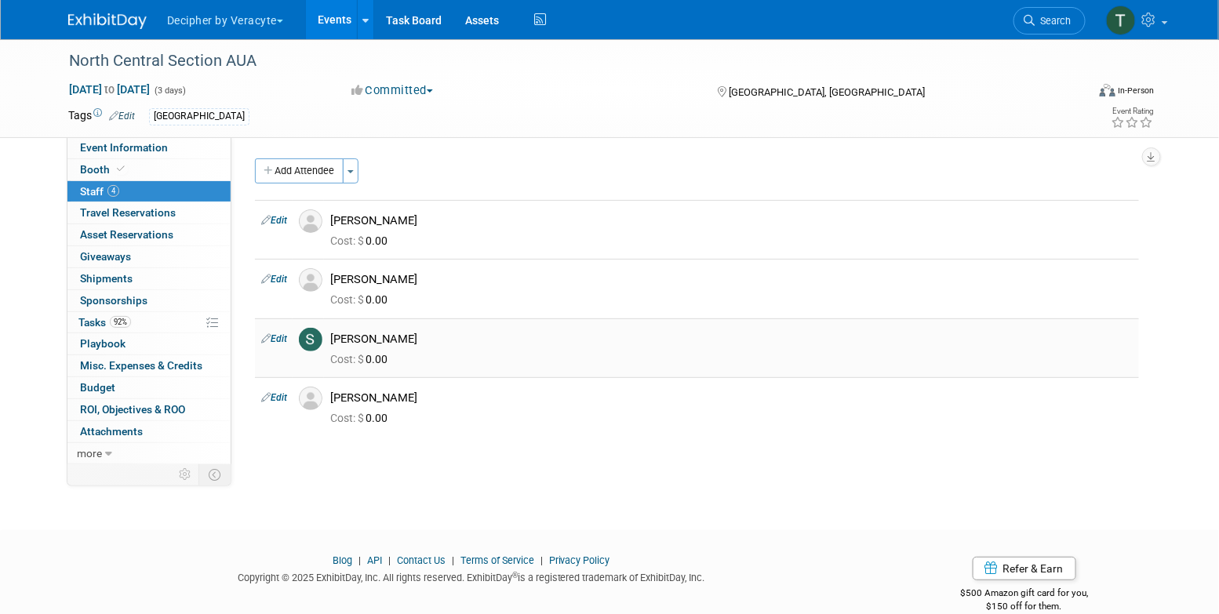
click at [367, 337] on div "[PERSON_NAME]" at bounding box center [731, 339] width 802 height 15
click at [307, 180] on button "Add Attendee" at bounding box center [299, 170] width 89 height 25
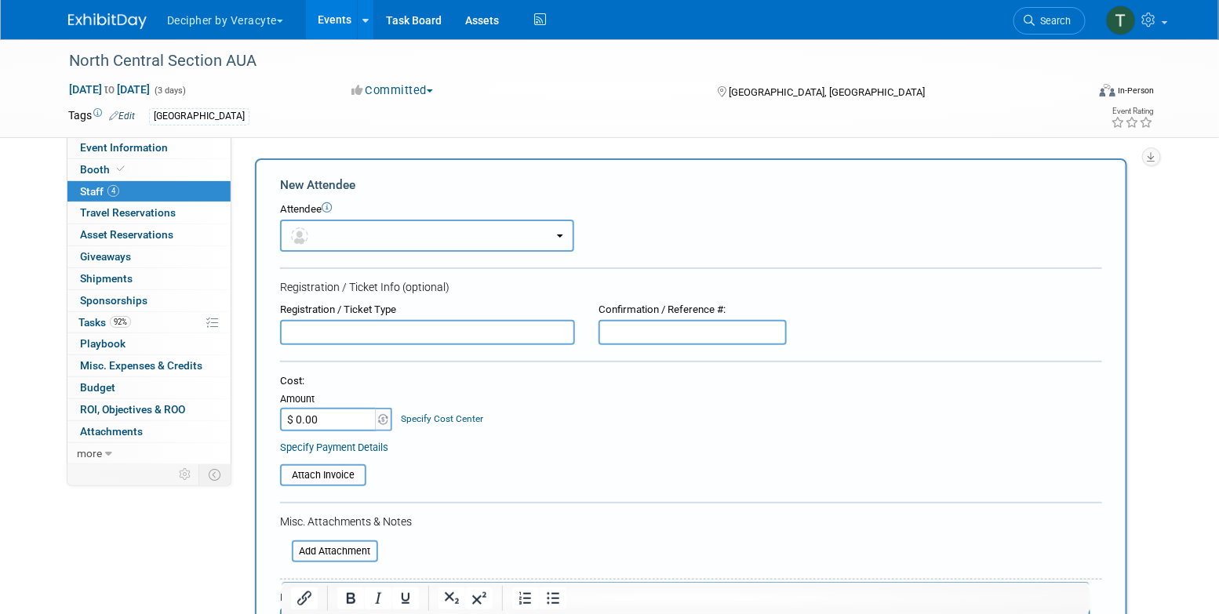
click at [331, 229] on button "button" at bounding box center [427, 236] width 294 height 32
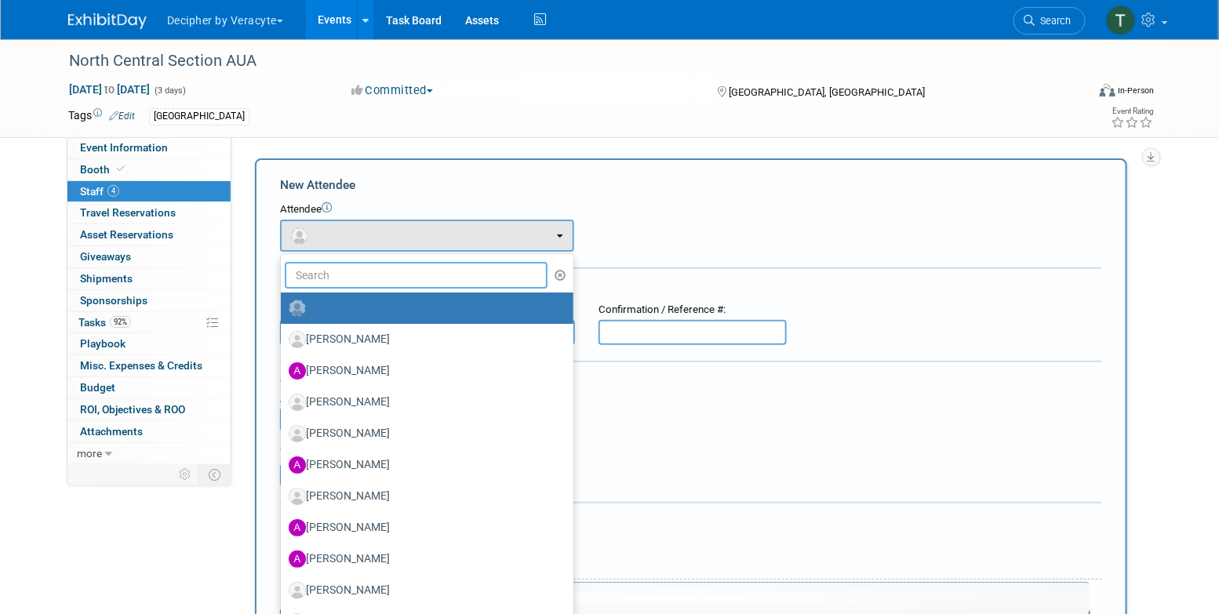
click at [341, 273] on input "text" at bounding box center [416, 275] width 263 height 27
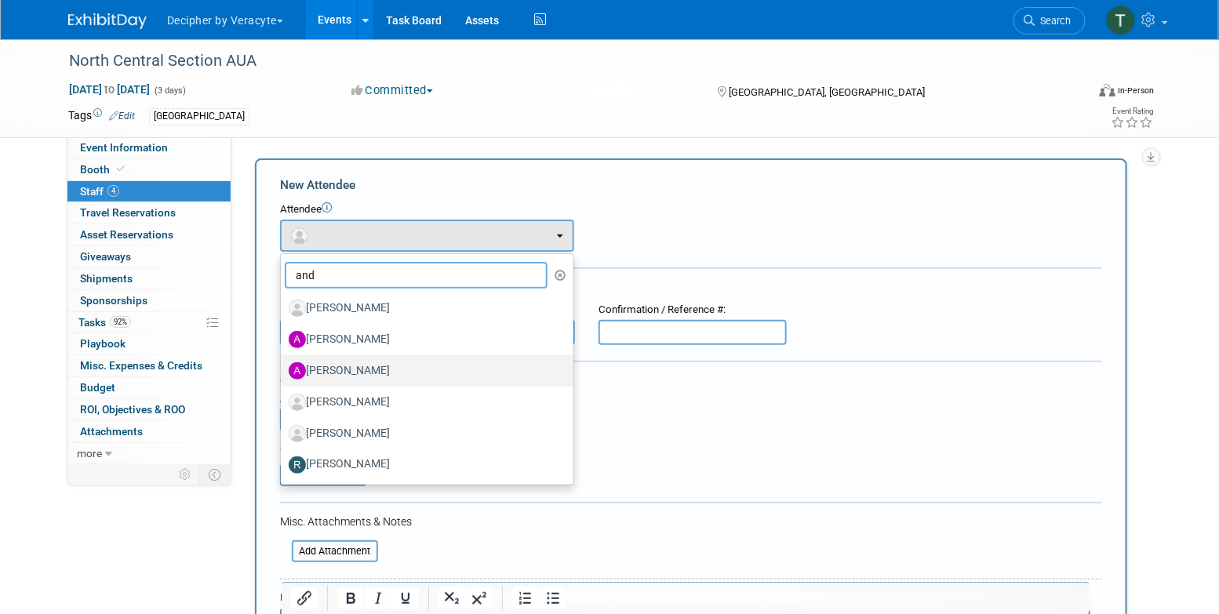
type input "and"
click at [358, 363] on label "[PERSON_NAME]" at bounding box center [423, 370] width 269 height 25
click at [283, 364] on input "[PERSON_NAME]" at bounding box center [278, 369] width 10 height 10
select select "90a8620f-5271-45f6-9fbc-1d36b397c7c5"
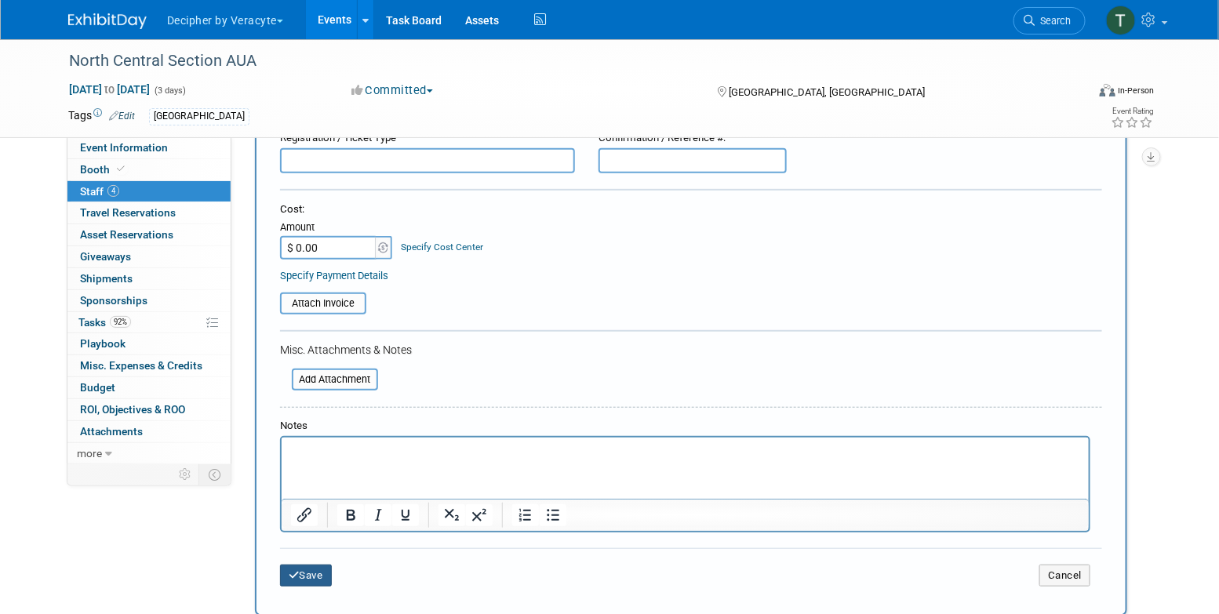
click at [316, 574] on button "Save" at bounding box center [306, 576] width 52 height 22
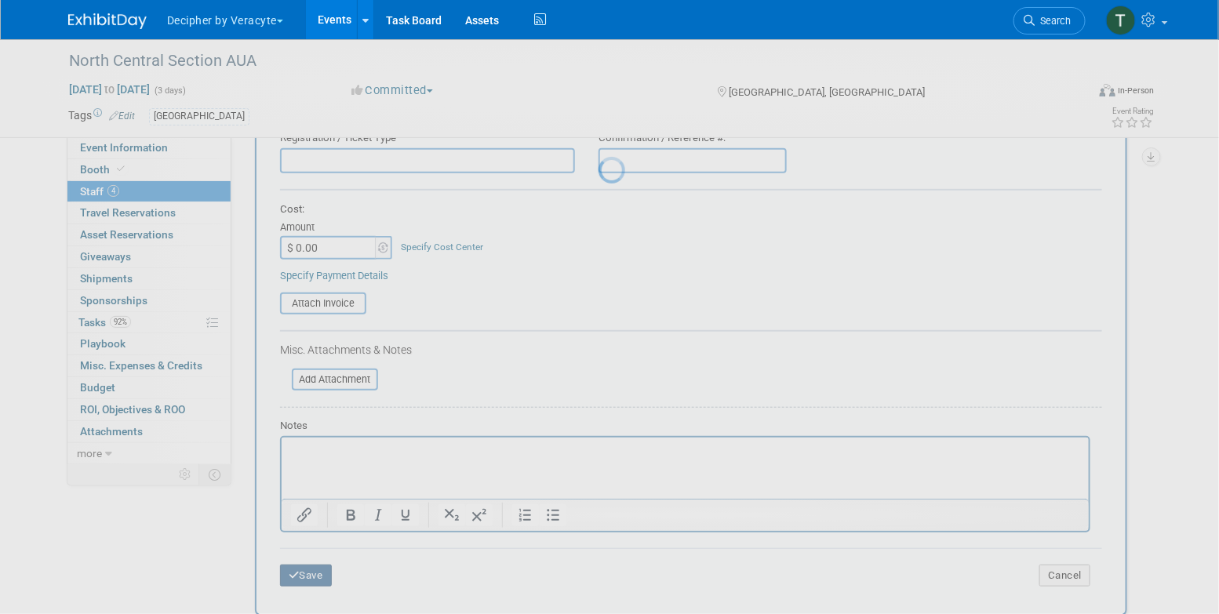
scroll to position [65, 0]
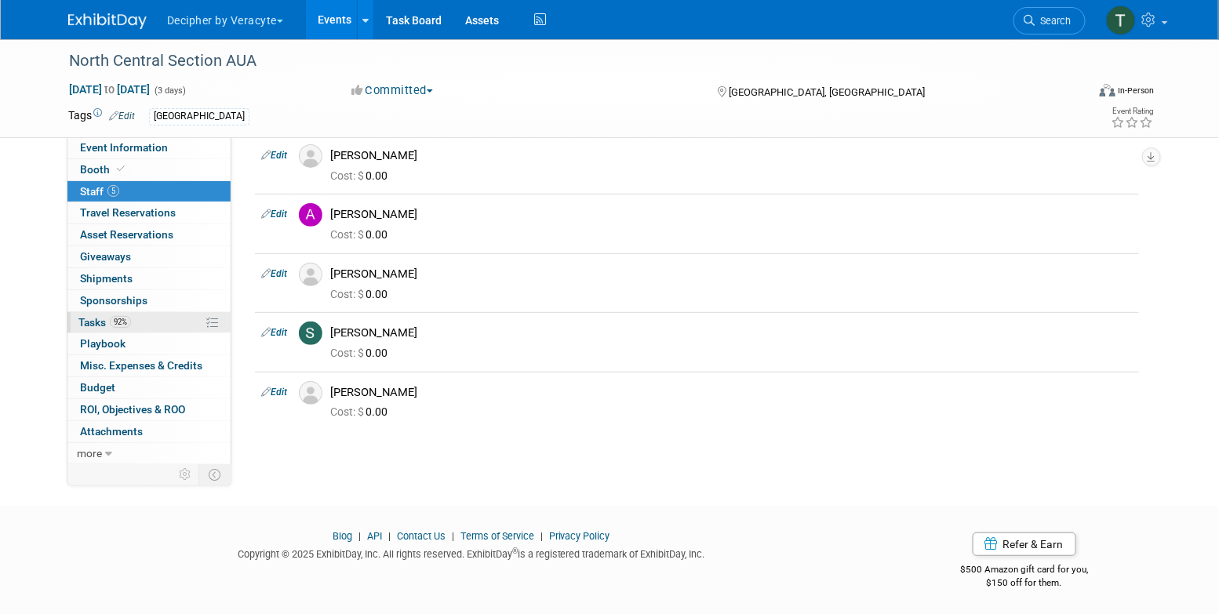
click at [169, 316] on link "92% Tasks 92%" at bounding box center [148, 322] width 163 height 21
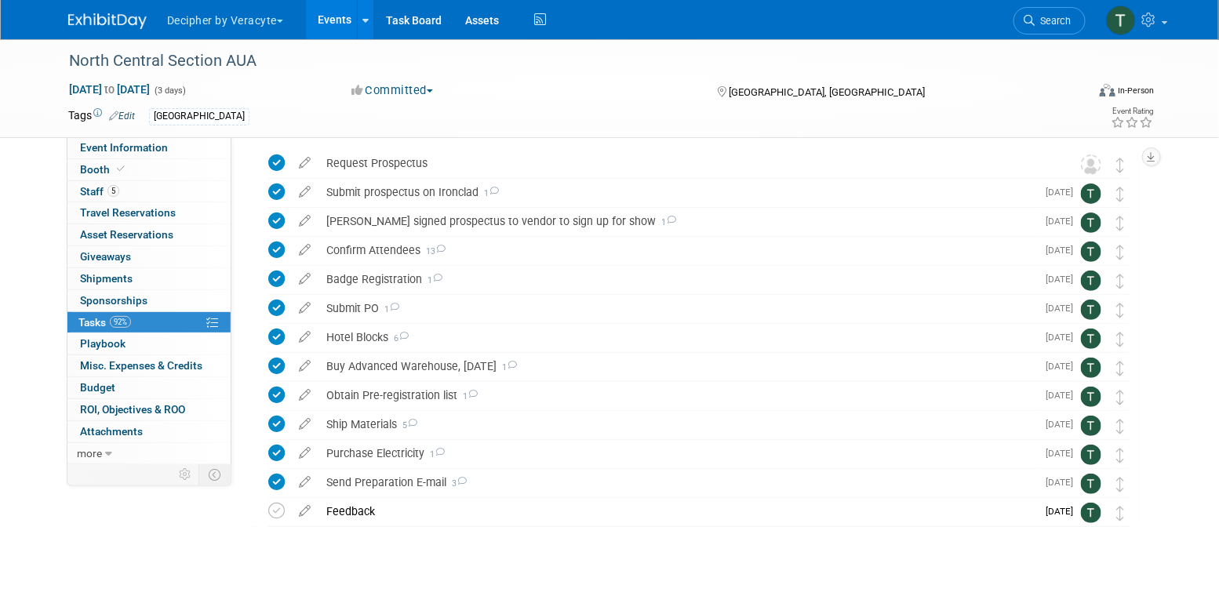
scroll to position [55, 0]
click at [141, 186] on link "5 Staff 5" at bounding box center [148, 191] width 163 height 21
